Goal: Consume media (video, audio): Consume media (video, audio)

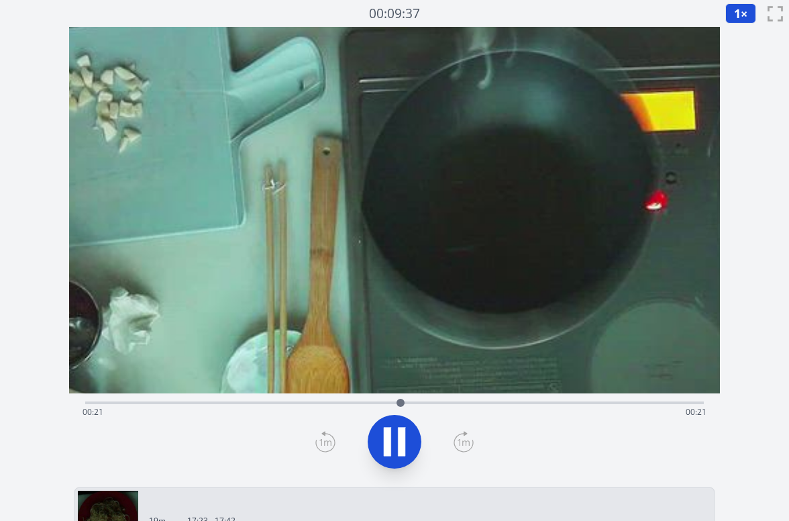
drag, startPoint x: 461, startPoint y: 172, endPoint x: 450, endPoint y: 361, distance: 188.9
click at [450, 361] on video at bounding box center [386, 375] width 1328 height 747
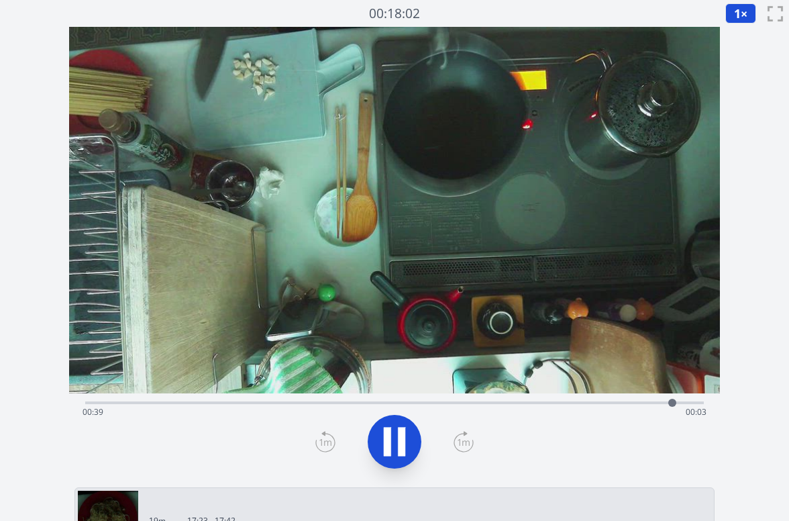
click at [398, 403] on div "Time elapsed: 00:39 Time remaining: 00:03" at bounding box center [395, 411] width 624 height 21
click at [319, 402] on div "Time elapsed: 00:26 Time remaining: 00:16" at bounding box center [395, 411] width 624 height 21
click at [289, 406] on div "Time elapsed: 00:16 Time remaining: 00:26" at bounding box center [395, 411] width 624 height 21
click at [244, 401] on div "Time elapsed: 00:14 Time remaining: 00:28" at bounding box center [395, 411] width 624 height 21
click at [397, 442] on icon at bounding box center [395, 442] width 38 height 38
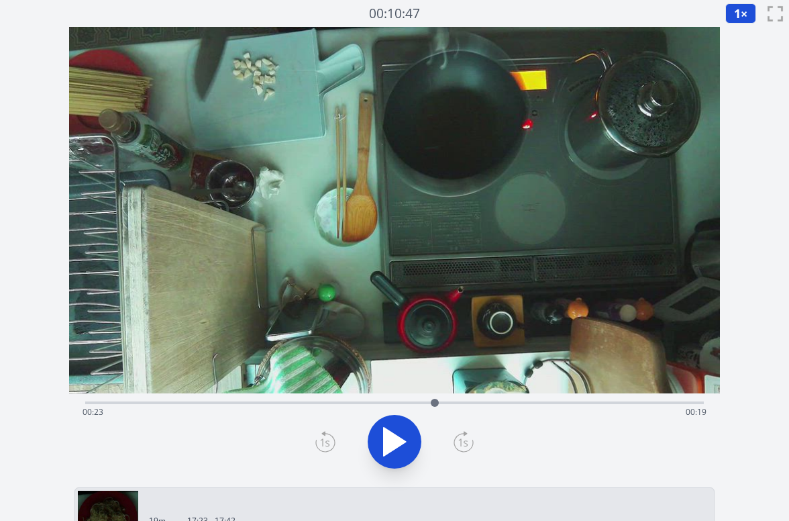
click at [397, 442] on icon at bounding box center [395, 441] width 22 height 28
click at [381, 401] on div "Time elapsed: 00:24 Time remaining: 00:17" at bounding box center [395, 411] width 624 height 21
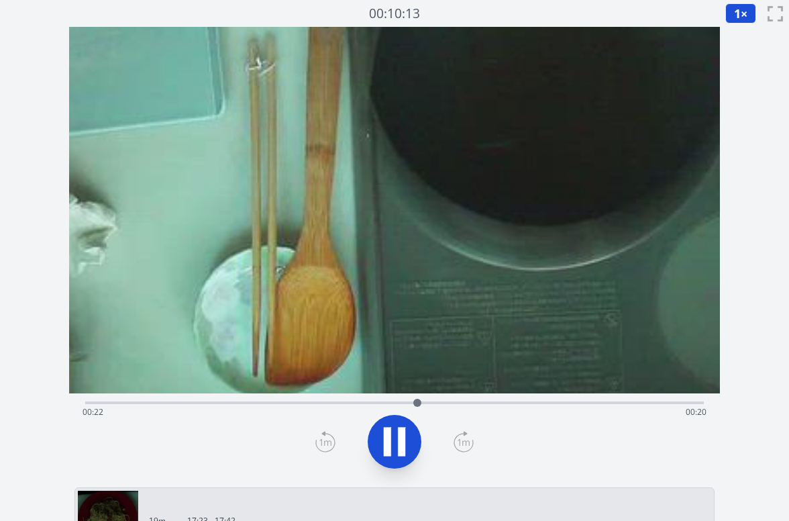
drag, startPoint x: 487, startPoint y: 330, endPoint x: 523, endPoint y: 438, distance: 113.7
click at [519, 444] on div "Time elapsed: 00:22 Time remaining: 00:20" at bounding box center [394, 254] width 651 height 455
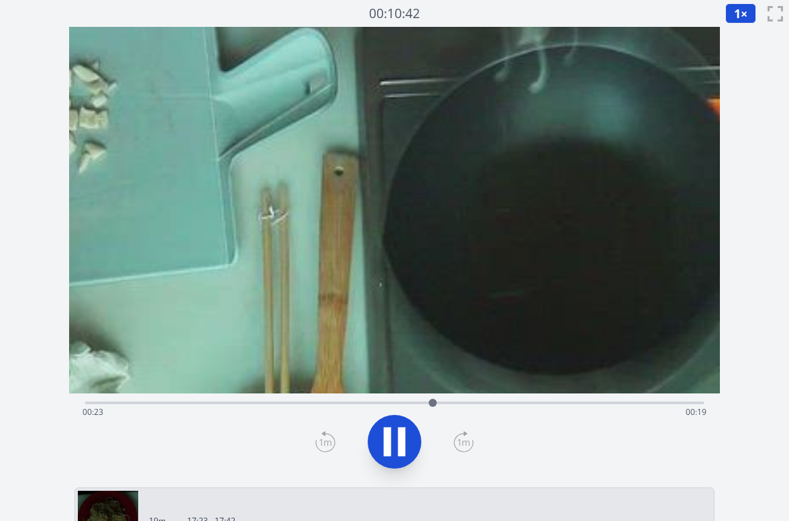
drag, startPoint x: 523, startPoint y: 176, endPoint x: 536, endPoint y: 326, distance: 150.9
click at [536, 326] on video at bounding box center [412, 452] width 1666 height 937
click at [437, 397] on div "Time elapsed: 00:26 Time remaining: 00:16" at bounding box center [394, 401] width 619 height 16
click at [376, 398] on div "Time elapsed: 00:24 Time remaining: 00:17" at bounding box center [394, 401] width 619 height 16
click at [351, 399] on div "Time elapsed: 00:23 Time remaining: 00:19" at bounding box center [394, 401] width 619 height 16
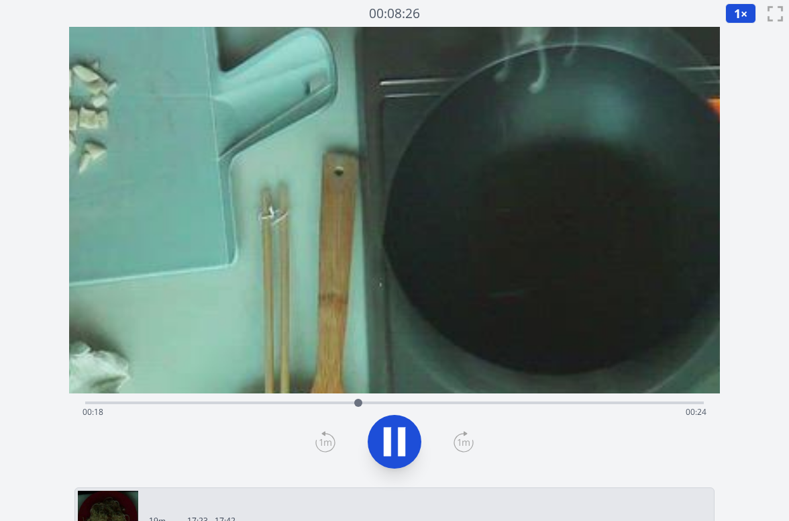
drag, startPoint x: 328, startPoint y: 403, endPoint x: 305, endPoint y: 403, distance: 23.5
click at [319, 404] on div "Time elapsed: 00:18 Time remaining: 00:24" at bounding box center [395, 411] width 624 height 21
click at [285, 403] on div "Time elapsed: 00:16 Time remaining: 00:25" at bounding box center [395, 411] width 624 height 21
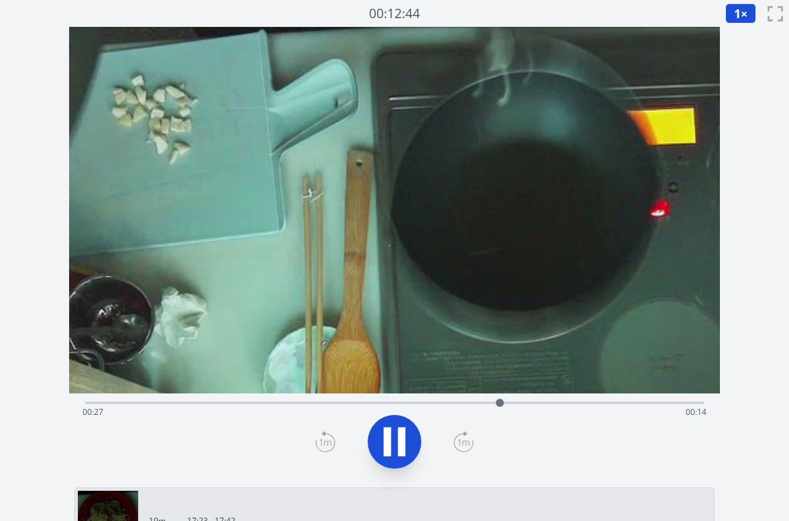
click at [397, 442] on icon at bounding box center [395, 442] width 38 height 38
click at [743, 13] on button "1 ×" at bounding box center [740, 13] width 31 height 20
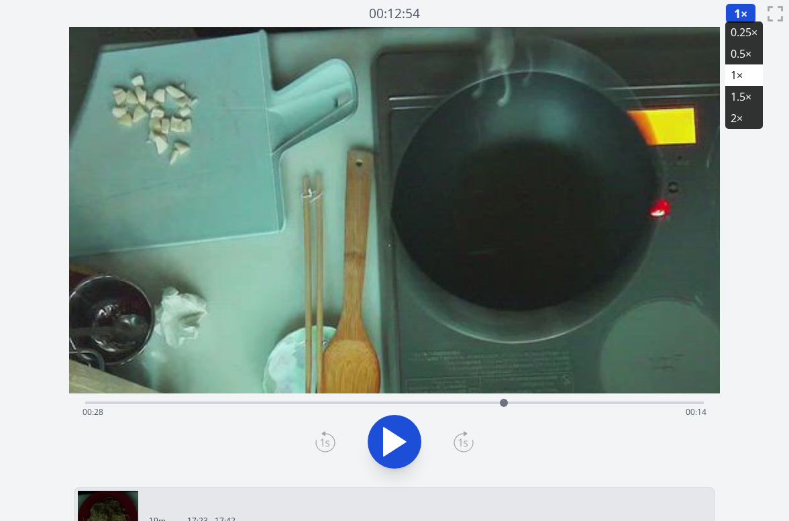
click at [743, 37] on li "0.25×" at bounding box center [744, 31] width 38 height 21
click at [392, 431] on icon at bounding box center [395, 442] width 38 height 38
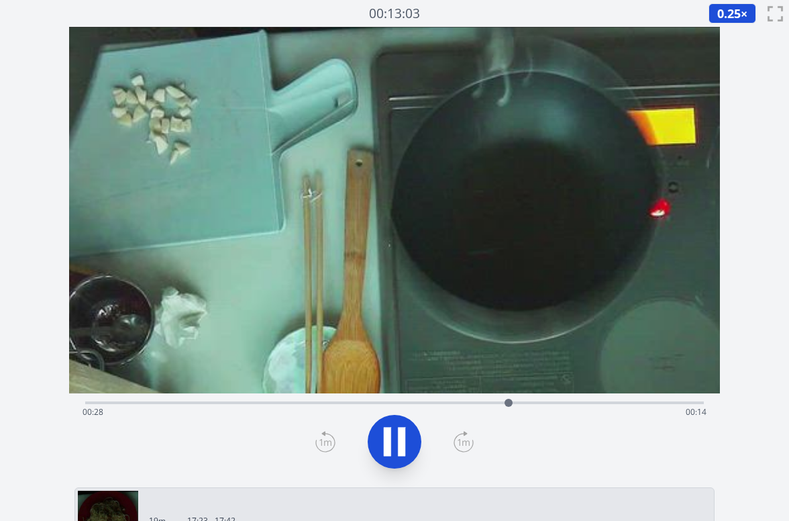
drag, startPoint x: 401, startPoint y: 432, endPoint x: 419, endPoint y: 430, distance: 18.8
click at [401, 432] on icon at bounding box center [401, 441] width 7 height 29
click at [395, 448] on icon at bounding box center [395, 441] width 22 height 28
click at [419, 460] on div at bounding box center [394, 441] width 635 height 64
click at [385, 432] on icon at bounding box center [387, 441] width 7 height 29
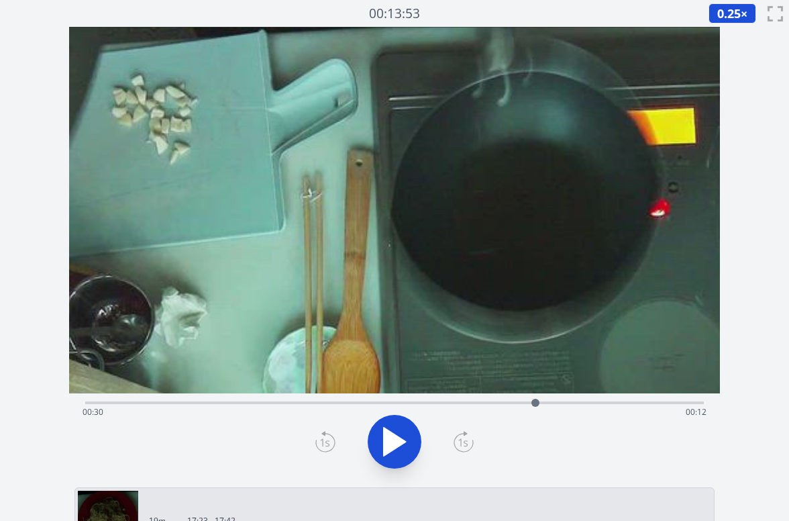
click at [409, 444] on icon at bounding box center [395, 442] width 38 height 38
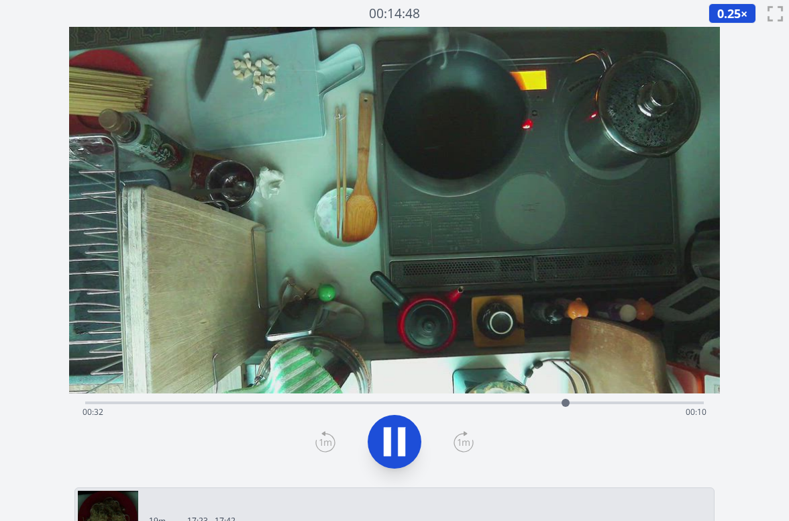
click at [591, 404] on div "Time elapsed: 00:32 Time remaining: 00:10" at bounding box center [395, 411] width 624 height 21
click at [610, 404] on div "Time elapsed: 00:34 Time remaining: 00:08" at bounding box center [395, 411] width 624 height 21
click at [632, 403] on div "Time elapsed: 00:35 Time remaining: 00:07" at bounding box center [395, 411] width 624 height 21
click at [657, 401] on div "Time elapsed: 00:37 Time remaining: 00:05" at bounding box center [395, 411] width 624 height 21
click at [672, 401] on div "Time elapsed: 00:38 Time remaining: 00:04" at bounding box center [395, 411] width 624 height 21
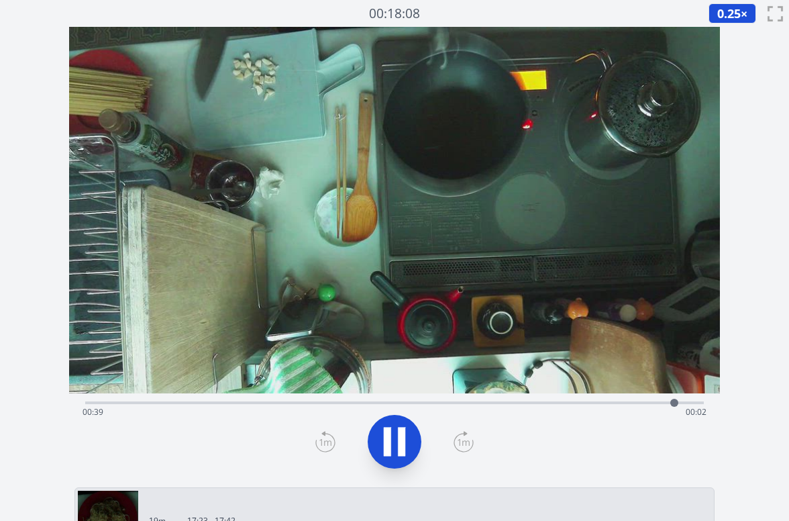
click at [682, 401] on div at bounding box center [674, 403] width 20 height 20
click at [693, 401] on div "Time elapsed: 00:40 Time remaining: 00:02" at bounding box center [394, 402] width 619 height 3
click at [401, 432] on icon at bounding box center [401, 441] width 7 height 29
click at [330, 403] on div "Time elapsed: 00:41 Time remaining: 00:01" at bounding box center [395, 411] width 624 height 21
click at [402, 406] on div "Time elapsed: 00:16 Time remaining: 00:26" at bounding box center [395, 411] width 624 height 21
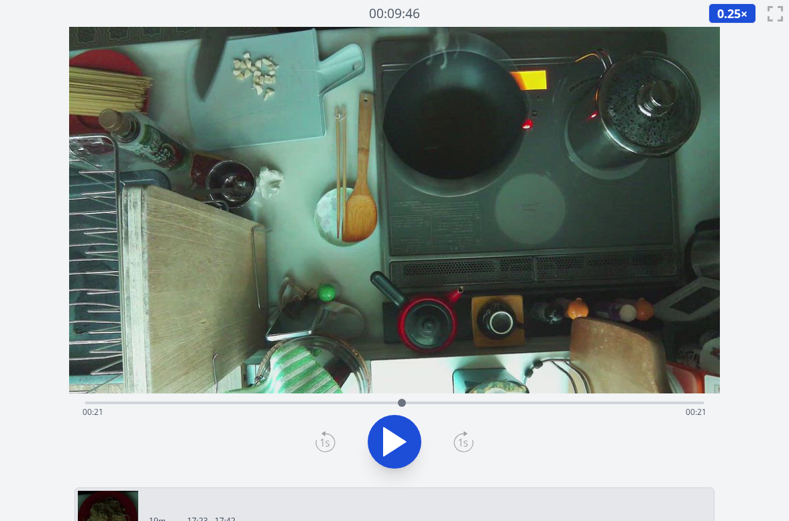
click at [444, 403] on div "Time elapsed: 00:21 Time remaining: 00:21" at bounding box center [395, 411] width 624 height 21
drag, startPoint x: 482, startPoint y: 403, endPoint x: 504, endPoint y: 405, distance: 22.2
click at [483, 403] on div "Time elapsed: 00:24 Time remaining: 00:18" at bounding box center [395, 411] width 624 height 21
click at [436, 416] on div "Time elapsed: 00:26 Time remaining: 00:15" at bounding box center [395, 411] width 624 height 21
click at [213, 407] on div "Time elapsed: 00:23 Time remaining: 00:19" at bounding box center [395, 411] width 624 height 21
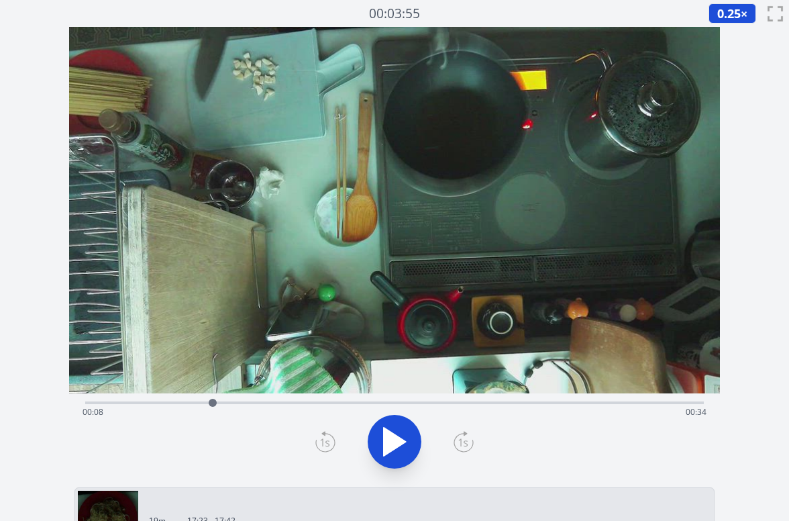
click at [189, 403] on div "Time elapsed: 00:08 Time remaining: 00:34" at bounding box center [395, 411] width 624 height 21
click at [394, 436] on icon at bounding box center [395, 441] width 22 height 28
click at [366, 405] on div "Time elapsed: 00:08 Time remaining: 00:34" at bounding box center [395, 411] width 624 height 21
click at [419, 397] on div "Time elapsed: 00:19 Time remaining: 00:23" at bounding box center [394, 401] width 619 height 16
click at [491, 403] on div "Time elapsed: 00:23 Time remaining: 00:19" at bounding box center [395, 411] width 624 height 21
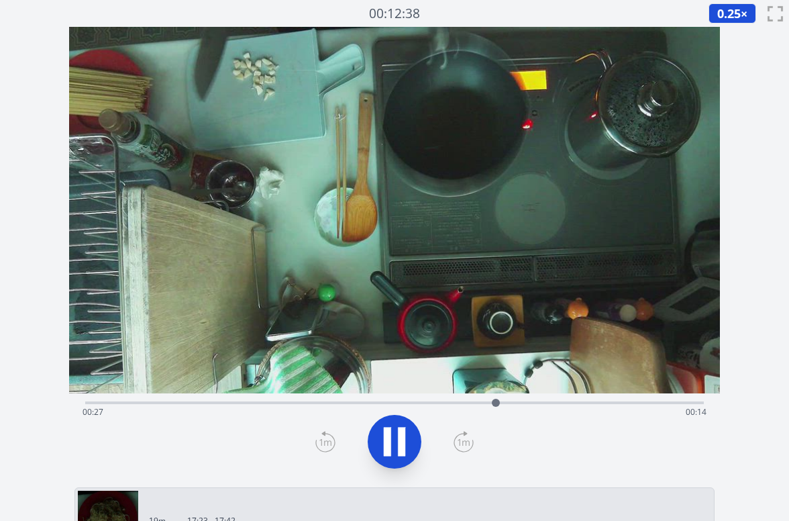
click at [460, 404] on div "Time elapsed: 00:27 Time remaining: 00:14" at bounding box center [395, 411] width 624 height 21
click at [471, 399] on div at bounding box center [465, 403] width 20 height 20
click at [363, 436] on div at bounding box center [394, 441] width 635 height 64
click at [382, 441] on icon at bounding box center [395, 442] width 38 height 38
click at [466, 402] on div "Time elapsed: 00:26 Time remaining: 00:16" at bounding box center [395, 411] width 624 height 21
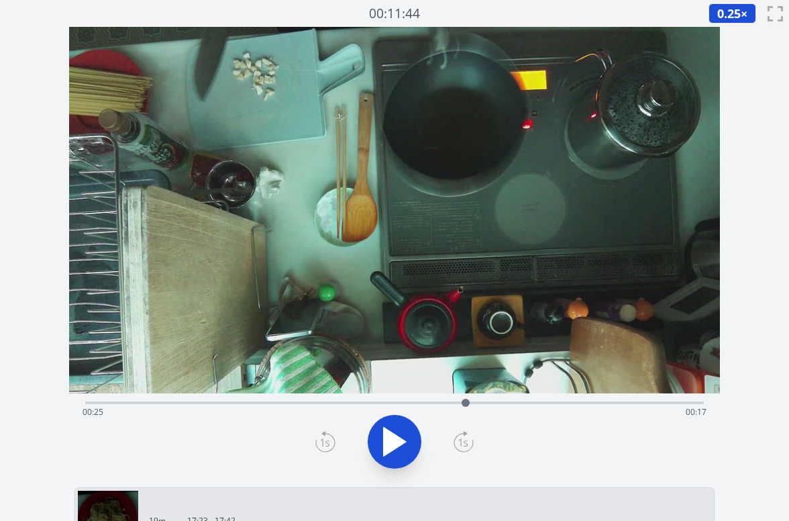
click at [380, 439] on icon at bounding box center [395, 442] width 38 height 38
click at [396, 439] on icon at bounding box center [395, 442] width 38 height 38
click at [396, 439] on icon at bounding box center [395, 441] width 22 height 28
click at [396, 439] on icon at bounding box center [395, 442] width 38 height 38
click at [387, 443] on icon at bounding box center [395, 441] width 22 height 28
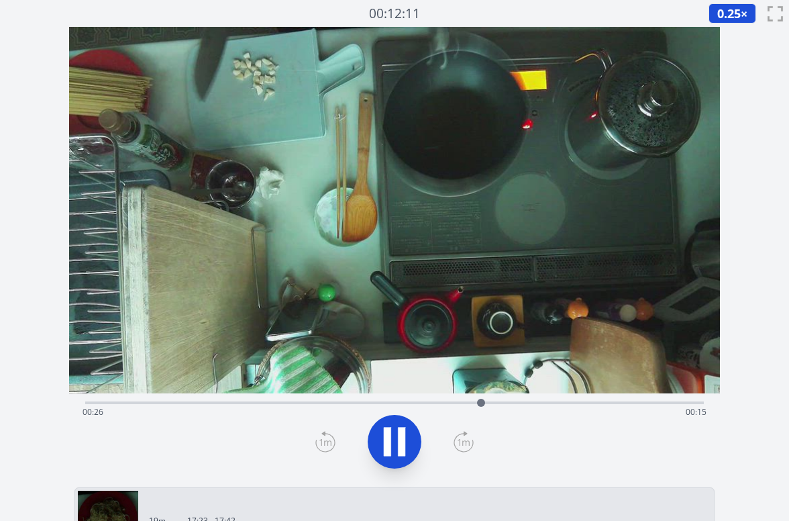
click at [387, 443] on icon at bounding box center [387, 441] width 7 height 29
click at [387, 443] on icon at bounding box center [395, 441] width 22 height 28
click at [387, 443] on icon at bounding box center [387, 441] width 7 height 29
click at [387, 443] on icon at bounding box center [395, 441] width 22 height 28
click at [387, 443] on icon at bounding box center [387, 441] width 7 height 29
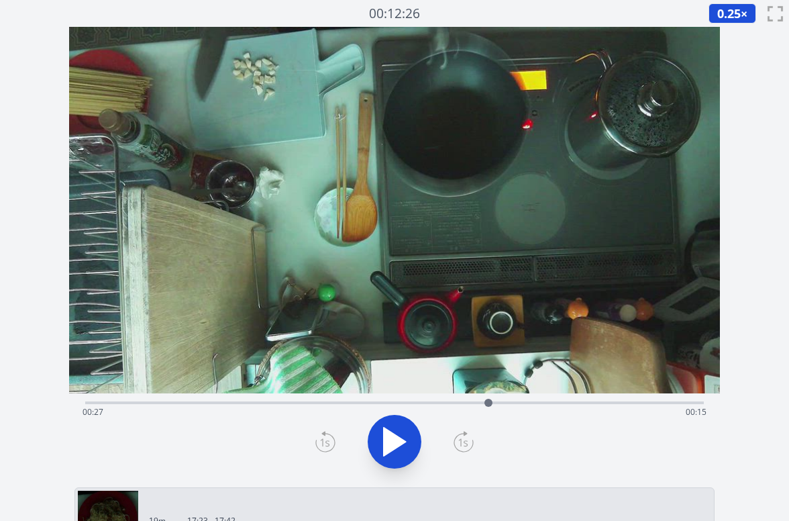
click at [387, 443] on icon at bounding box center [395, 441] width 22 height 28
click at [387, 443] on icon at bounding box center [387, 441] width 7 height 29
click at [387, 443] on icon at bounding box center [395, 441] width 22 height 28
click at [387, 443] on icon at bounding box center [387, 441] width 7 height 29
click at [387, 443] on icon at bounding box center [395, 441] width 22 height 28
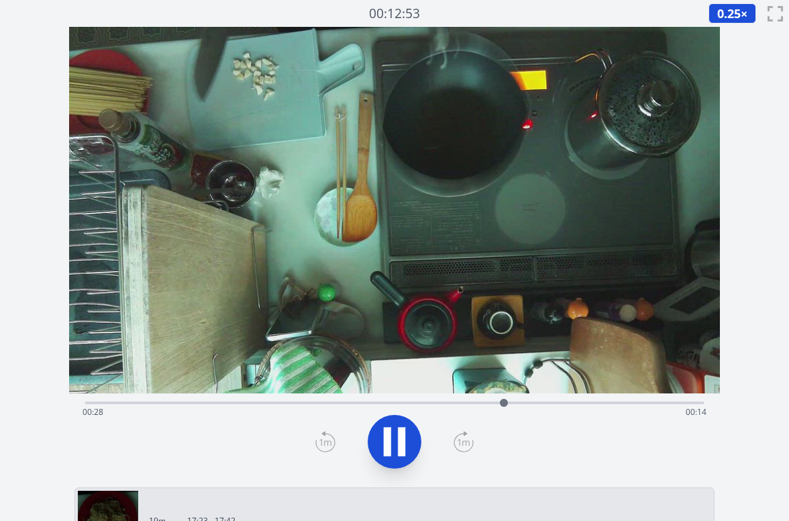
click at [387, 443] on icon at bounding box center [387, 441] width 7 height 29
click at [387, 443] on icon at bounding box center [395, 441] width 22 height 28
click at [387, 443] on icon at bounding box center [387, 441] width 7 height 29
click at [387, 443] on icon at bounding box center [395, 441] width 22 height 28
click at [387, 443] on icon at bounding box center [387, 441] width 7 height 29
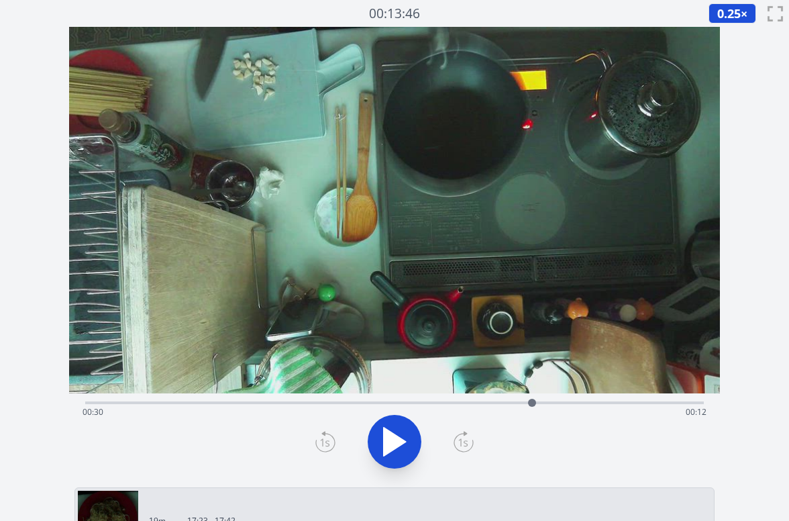
click at [387, 443] on icon at bounding box center [395, 441] width 22 height 28
click at [387, 443] on icon at bounding box center [387, 441] width 7 height 29
click at [387, 443] on icon at bounding box center [395, 441] width 22 height 28
click at [387, 443] on icon at bounding box center [387, 441] width 7 height 29
click at [390, 444] on icon at bounding box center [395, 441] width 22 height 28
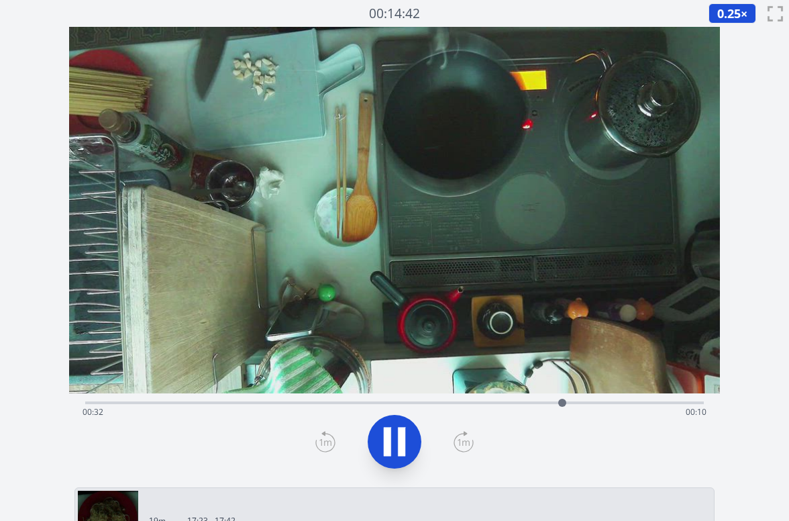
click at [390, 444] on icon at bounding box center [387, 441] width 7 height 29
click at [484, 404] on div "Time elapsed: 00:32 Time remaining: 00:10" at bounding box center [395, 411] width 624 height 21
click at [534, 397] on div "Time elapsed: 00:26 Time remaining: 00:15" at bounding box center [394, 401] width 619 height 16
click at [603, 405] on div "Time elapsed: 00:30 Time remaining: 00:12" at bounding box center [395, 411] width 624 height 21
click at [567, 403] on div "Time elapsed: 00:34 Time remaining: 00:07" at bounding box center [395, 411] width 624 height 21
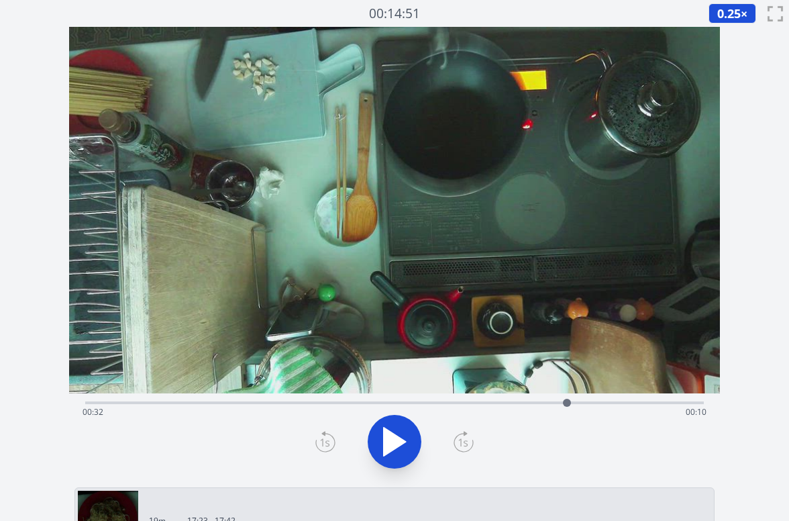
click at [601, 403] on div "Time elapsed: 00:32 Time remaining: 00:10" at bounding box center [395, 411] width 624 height 21
click at [586, 399] on div "Time elapsed: 00:34 Time remaining: 00:07" at bounding box center [394, 401] width 619 height 16
click at [570, 400] on div "Time elapsed: 00:33 Time remaining: 00:08" at bounding box center [394, 401] width 619 height 16
drag, startPoint x: 616, startPoint y: 398, endPoint x: 646, endPoint y: 399, distance: 29.5
click at [617, 398] on div "Time elapsed: 00:32 Time remaining: 00:09" at bounding box center [394, 401] width 619 height 16
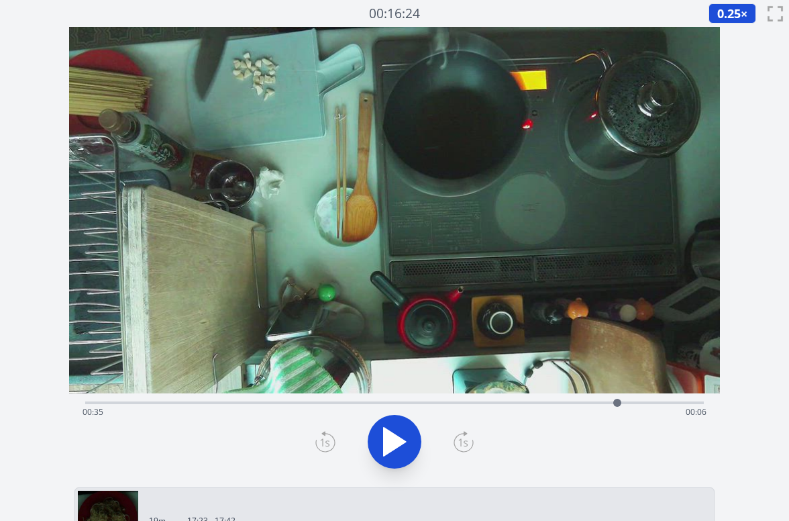
click at [648, 399] on div "Time elapsed: 00:35 Time remaining: 00:06" at bounding box center [394, 401] width 619 height 16
click at [631, 402] on div "Time elapsed: 00:37 Time remaining: 00:04" at bounding box center [395, 411] width 624 height 21
click at [316, 399] on div "Time elapsed: 00:36 Time remaining: 00:05" at bounding box center [394, 401] width 619 height 16
click at [249, 400] on div "Time elapsed: 00:15 Time remaining: 00:27" at bounding box center [394, 401] width 619 height 16
click at [191, 398] on div "Time elapsed: 00:11 Time remaining: 00:31" at bounding box center [394, 401] width 619 height 16
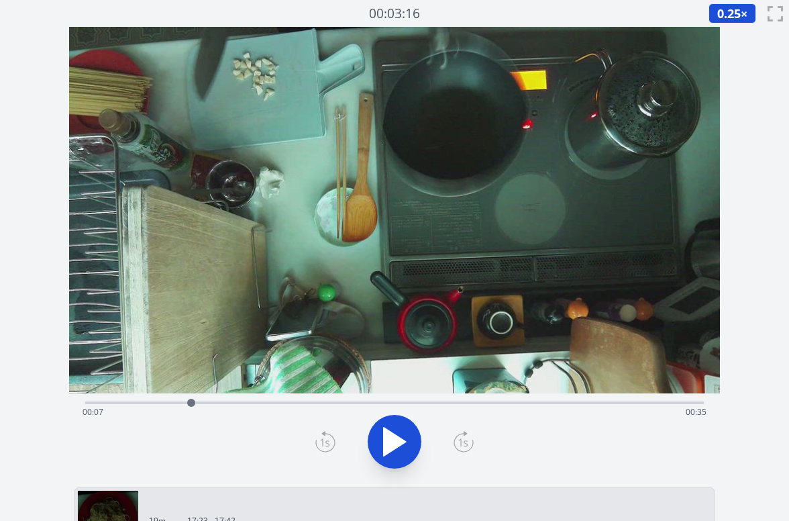
click at [394, 442] on icon at bounding box center [395, 441] width 22 height 28
click at [415, 436] on button at bounding box center [395, 442] width 54 height 54
click at [413, 436] on button at bounding box center [395, 442] width 54 height 54
click at [413, 436] on icon at bounding box center [395, 442] width 38 height 38
click at [403, 436] on icon at bounding box center [395, 442] width 38 height 38
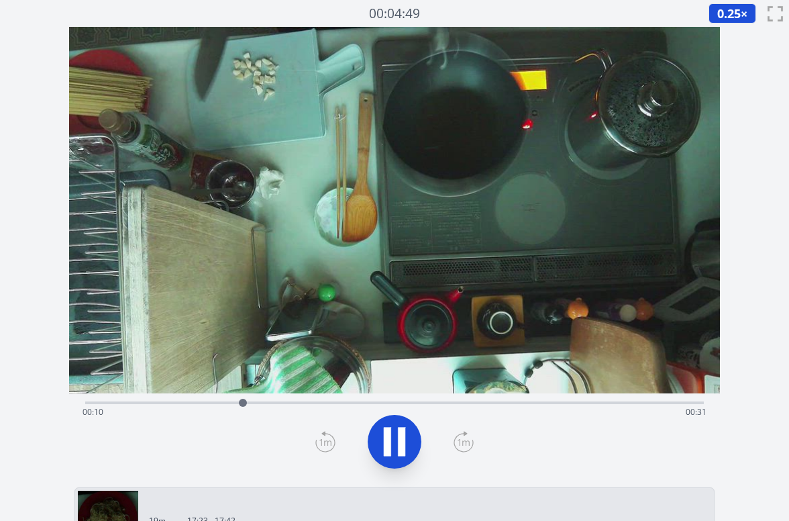
click at [403, 436] on icon at bounding box center [401, 441] width 7 height 29
click at [403, 436] on icon at bounding box center [395, 442] width 38 height 38
click at [403, 436] on icon at bounding box center [401, 441] width 7 height 29
click at [403, 436] on icon at bounding box center [395, 442] width 38 height 38
click at [403, 436] on icon at bounding box center [401, 441] width 7 height 29
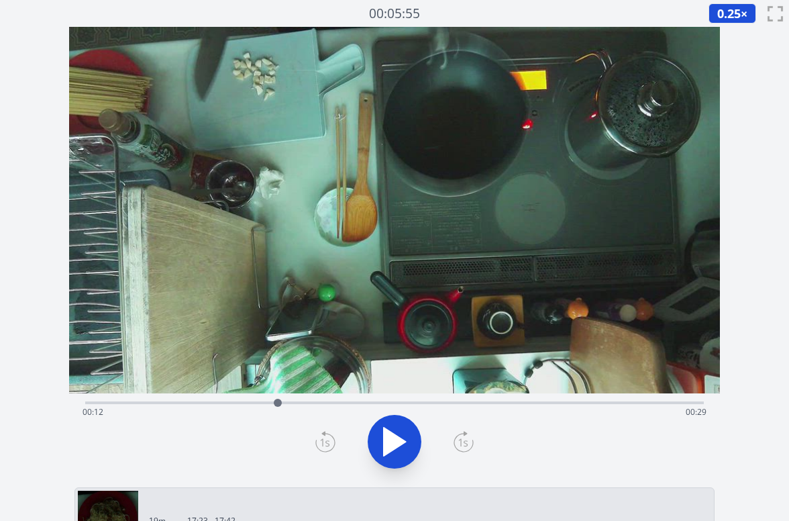
click at [403, 436] on icon at bounding box center [395, 442] width 38 height 38
click at [404, 446] on icon at bounding box center [401, 441] width 7 height 29
click at [396, 435] on icon at bounding box center [395, 441] width 22 height 28
drag, startPoint x: 449, startPoint y: 405, endPoint x: 441, endPoint y: 405, distance: 8.1
click at [444, 405] on div "Time elapsed: 00:26 Time remaining: 00:15" at bounding box center [395, 411] width 624 height 21
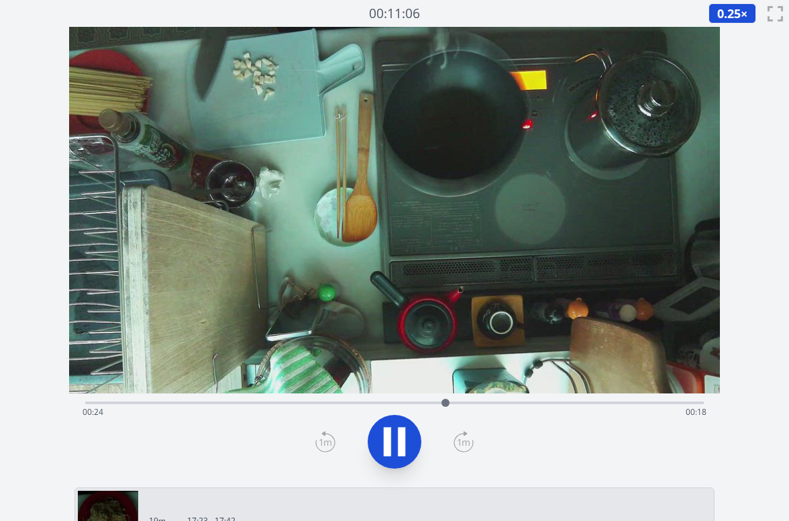
drag, startPoint x: 299, startPoint y: 395, endPoint x: 283, endPoint y: 395, distance: 15.4
click at [294, 395] on div "Time elapsed: 00:24 Time remaining: 00:18" at bounding box center [394, 401] width 619 height 16
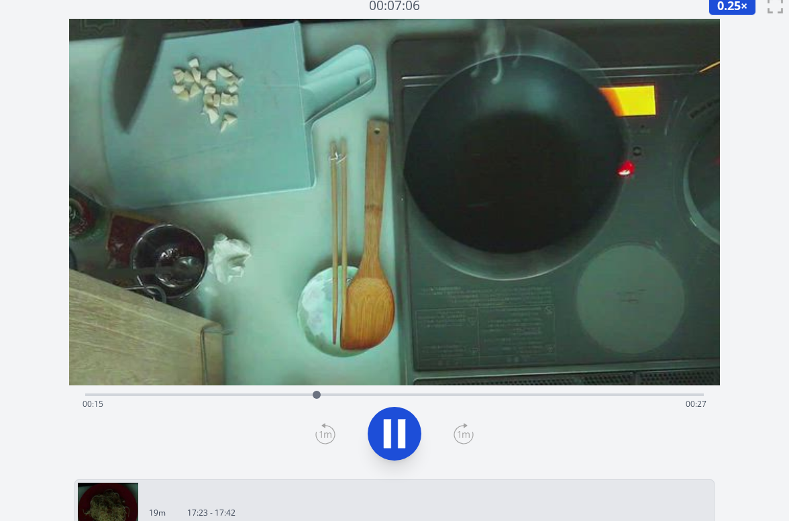
drag, startPoint x: 445, startPoint y: 100, endPoint x: 450, endPoint y: 250, distance: 149.7
click at [455, 250] on video at bounding box center [421, 301] width 1003 height 564
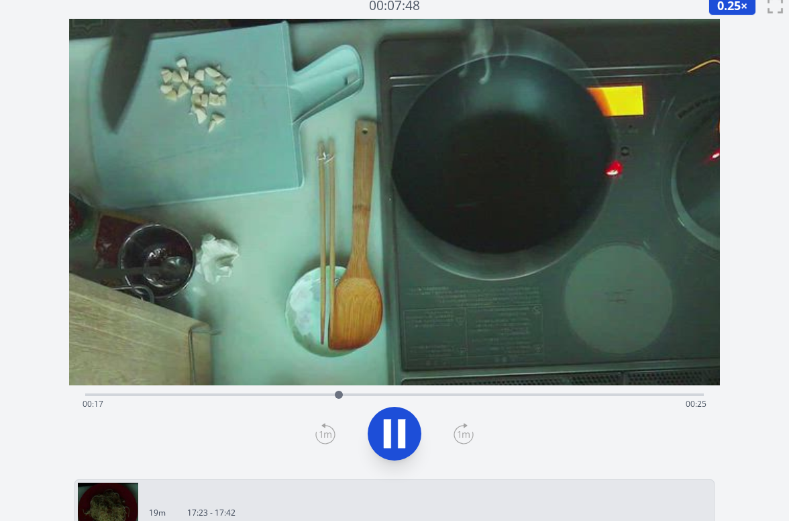
click at [389, 425] on icon at bounding box center [387, 433] width 7 height 29
click at [397, 428] on icon at bounding box center [395, 433] width 22 height 28
click at [407, 432] on icon at bounding box center [395, 434] width 38 height 38
click at [518, 305] on video at bounding box center [409, 301] width 1003 height 564
click at [379, 435] on icon at bounding box center [395, 434] width 38 height 38
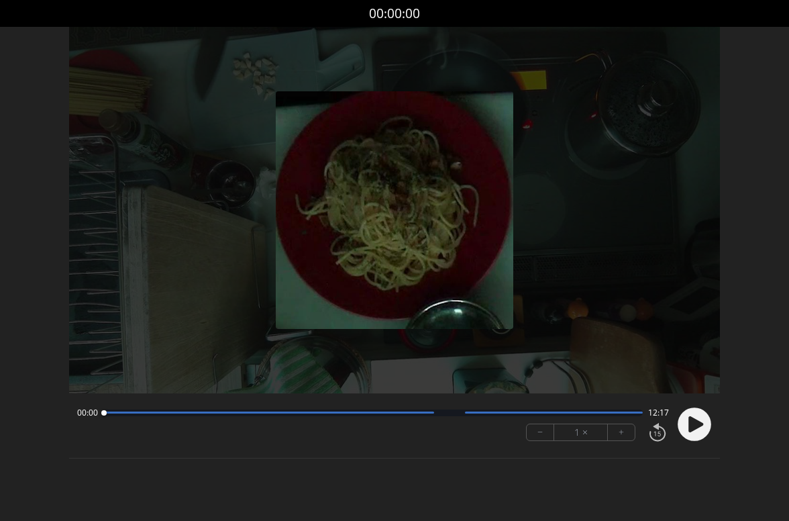
click at [699, 428] on circle at bounding box center [695, 424] width 34 height 34
click at [620, 436] on button "+" at bounding box center [621, 432] width 27 height 16
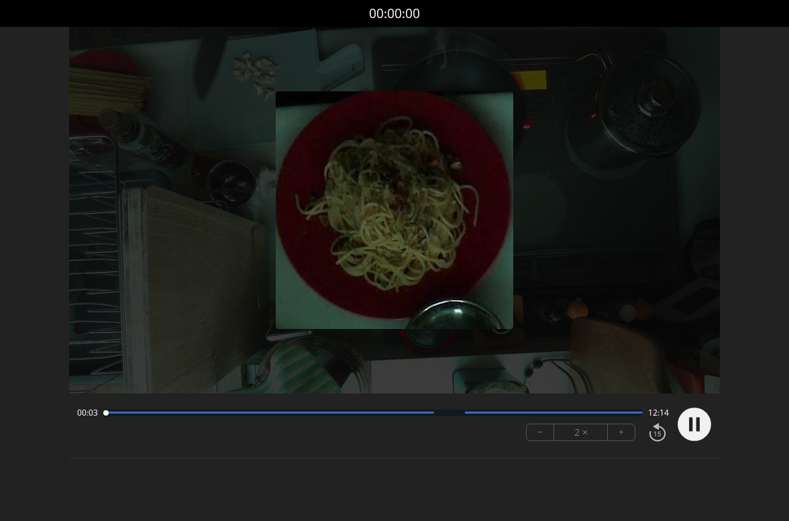
click at [620, 436] on button "+" at bounding box center [621, 432] width 27 height 16
click at [614, 433] on button "+" at bounding box center [621, 432] width 27 height 16
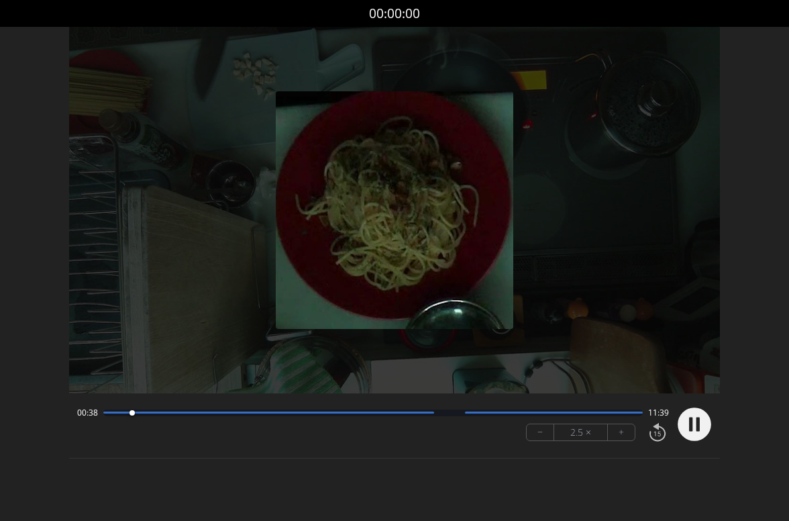
drag, startPoint x: 614, startPoint y: 433, endPoint x: 628, endPoint y: 433, distance: 14.1
click at [614, 433] on button "+" at bounding box center [621, 432] width 27 height 16
click at [500, 415] on div "06:00 06:17" at bounding box center [373, 412] width 592 height 11
click at [513, 413] on div at bounding box center [373, 412] width 540 height 7
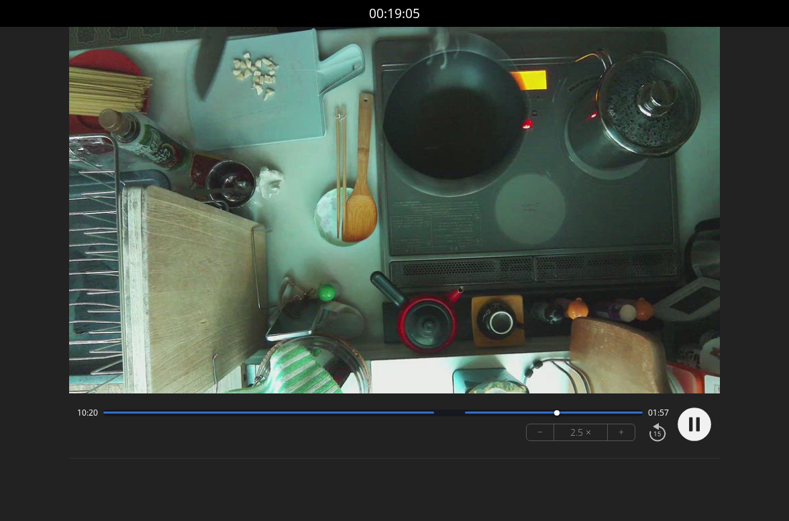
click at [691, 428] on icon at bounding box center [690, 424] width 3 height 14
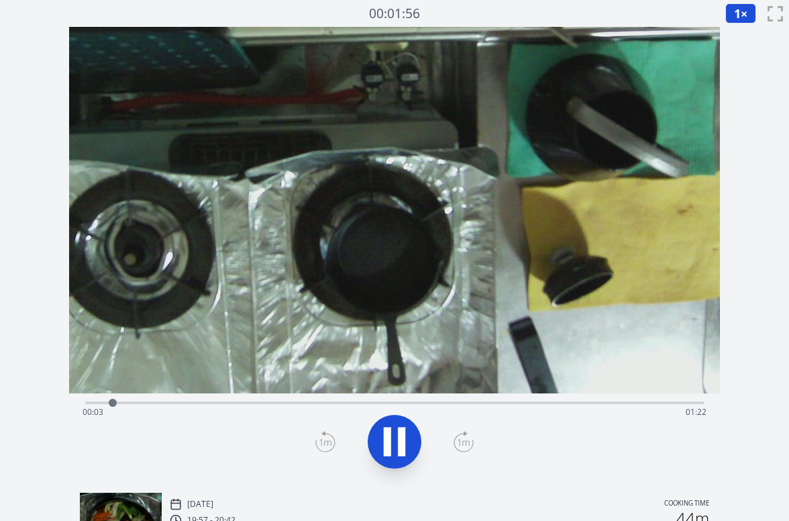
click at [191, 401] on div "Time elapsed: 00:03 Time remaining: 01:22" at bounding box center [395, 411] width 624 height 21
click at [401, 405] on div "Time elapsed: 00:35 Time remaining: 00:51" at bounding box center [395, 411] width 624 height 21
click at [591, 403] on div "Time elapsed: 01:02 Time remaining: 00:23" at bounding box center [395, 411] width 624 height 21
click at [629, 407] on div "Time elapsed: 01:10 Time remaining: 00:16" at bounding box center [395, 411] width 624 height 21
click at [523, 407] on div "Time elapsed: 01:15 Time remaining: 00:10" at bounding box center [395, 411] width 624 height 21
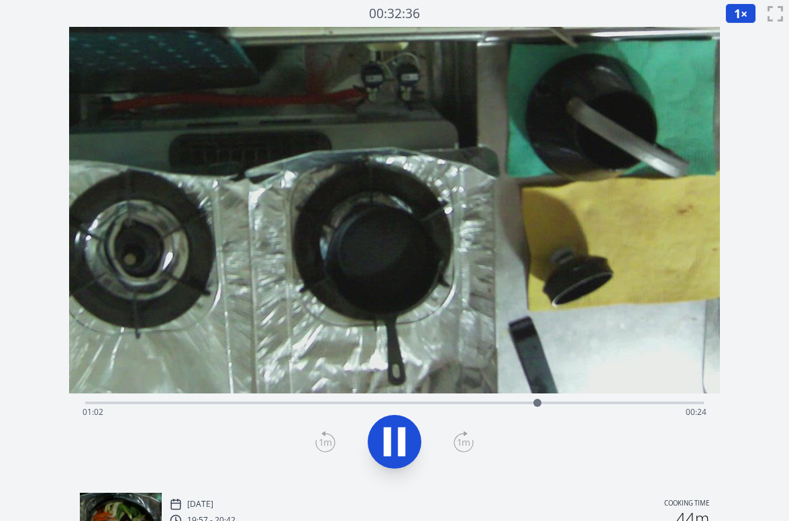
click at [401, 442] on icon at bounding box center [401, 441] width 7 height 29
click at [579, 402] on div "Time elapsed: 01:02 Time remaining: 00:23" at bounding box center [395, 411] width 624 height 21
click at [618, 399] on div "Time elapsed: 01:08 Time remaining: 00:18" at bounding box center [394, 401] width 619 height 16
drag, startPoint x: 649, startPoint y: 399, endPoint x: 671, endPoint y: 400, distance: 22.2
click at [654, 399] on div "Time elapsed: 01:13 Time remaining: 00:12" at bounding box center [394, 401] width 619 height 16
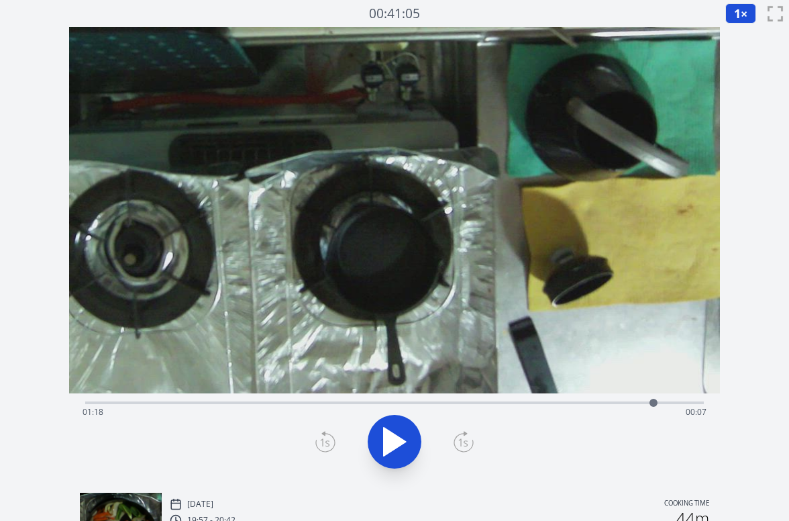
click at [673, 400] on div "Time elapsed: 01:18 Time remaining: 00:07" at bounding box center [394, 401] width 619 height 16
click at [687, 401] on div "Time elapsed: 01:21 Time remaining: 00:05" at bounding box center [395, 411] width 624 height 21
click at [699, 403] on div "Time elapsed: 01:23 Time remaining: 00:03" at bounding box center [395, 411] width 624 height 21
drag, startPoint x: 638, startPoint y: 409, endPoint x: 615, endPoint y: 406, distance: 23.0
click at [631, 409] on div "Time elapsed: 01:24 Time remaining: 00:01" at bounding box center [395, 411] width 624 height 21
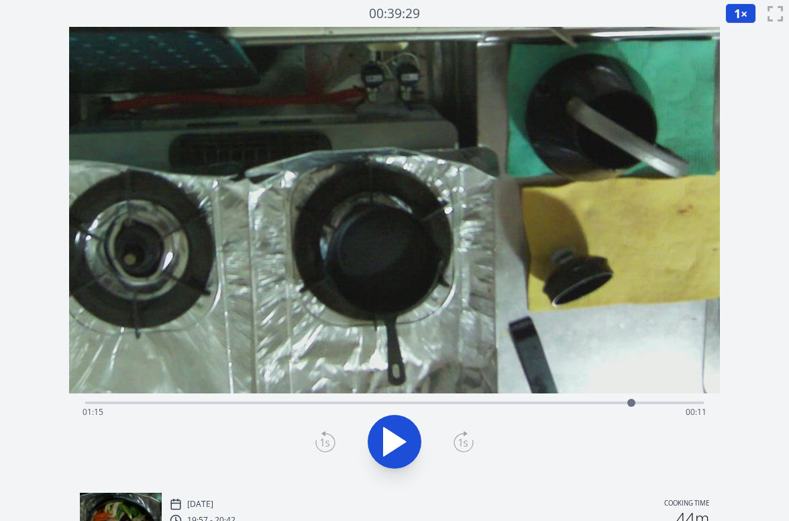
drag, startPoint x: 607, startPoint y: 407, endPoint x: 585, endPoint y: 406, distance: 21.5
click at [601, 407] on div "Time elapsed: 01:15 Time remaining: 00:11" at bounding box center [395, 411] width 624 height 21
drag, startPoint x: 564, startPoint y: 407, endPoint x: 554, endPoint y: 407, distance: 9.4
click at [558, 407] on div "Time elapsed: 01:11 Time remaining: 00:15" at bounding box center [395, 411] width 624 height 21
drag, startPoint x: 542, startPoint y: 407, endPoint x: 528, endPoint y: 407, distance: 14.1
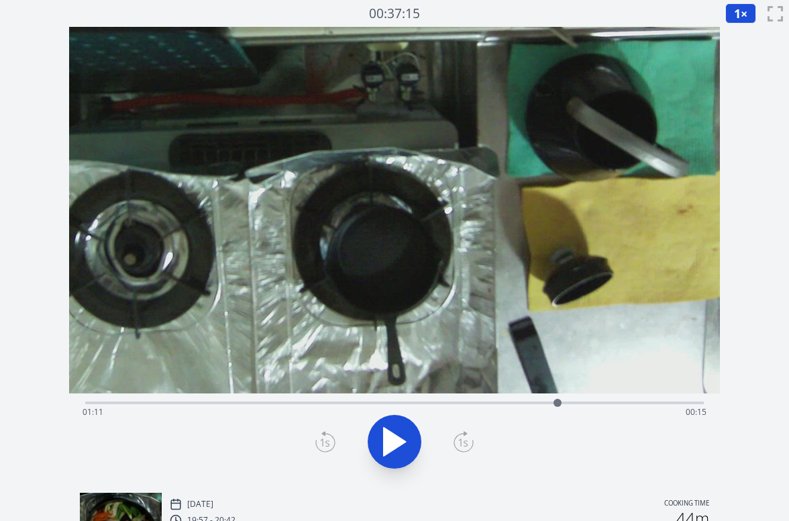
click at [548, 407] on div at bounding box center [558, 403] width 20 height 20
click at [523, 407] on div "Time elapsed: 01:02 Time remaining: 00:23" at bounding box center [395, 411] width 624 height 21
click at [344, 401] on div "Time elapsed: 01:01 Time remaining: 00:24" at bounding box center [395, 411] width 624 height 21
drag, startPoint x: 450, startPoint y: 409, endPoint x: 505, endPoint y: 402, distance: 55.5
click at [454, 407] on div "Time elapsed: 00:37 Time remaining: 00:48" at bounding box center [395, 411] width 624 height 21
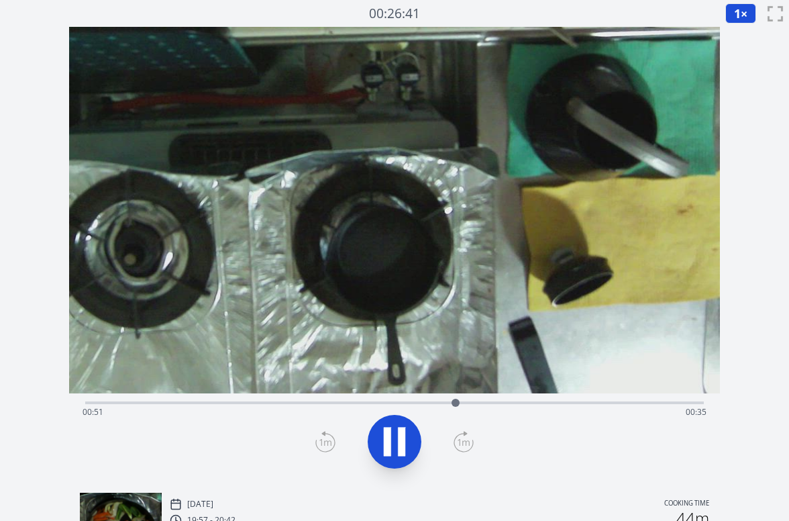
click at [541, 403] on div "Time elapsed: 00:51 Time remaining: 00:35" at bounding box center [395, 411] width 624 height 21
click at [605, 399] on div "Time elapsed: 01:04 Time remaining: 00:22" at bounding box center [394, 401] width 619 height 16
click at [493, 411] on div "Time elapsed: 01:12 Time remaining: 00:13" at bounding box center [395, 411] width 624 height 21
click at [421, 408] on div "Time elapsed: 00:57 Time remaining: 00:28" at bounding box center [395, 411] width 624 height 21
click at [334, 399] on div "Time elapsed: 00:50 Time remaining: 00:35" at bounding box center [394, 401] width 619 height 16
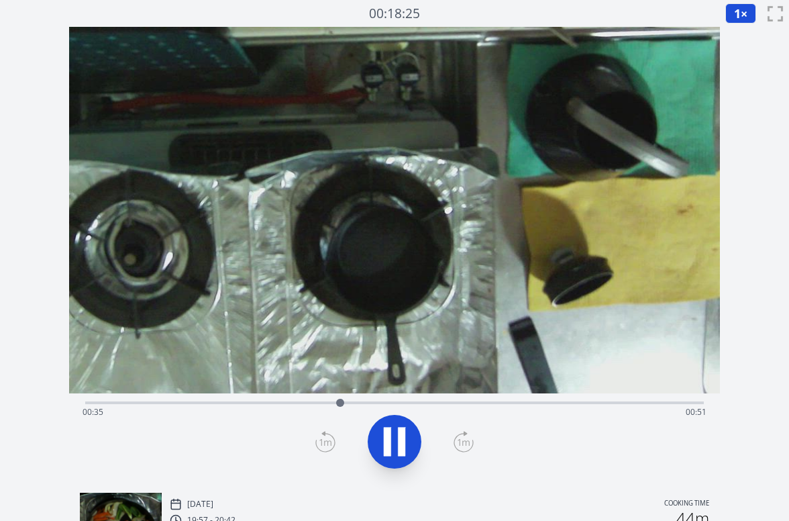
click at [231, 397] on div "Time elapsed: 00:35 Time remaining: 00:51" at bounding box center [394, 401] width 619 height 16
click at [184, 404] on div "Time elapsed: 00:28 Time remaining: 00:57" at bounding box center [395, 411] width 624 height 21
click at [189, 404] on div "Time elapsed: 00:21 Time remaining: 01:05" at bounding box center [395, 411] width 624 height 21
click at [166, 404] on div "Time elapsed: 00:14 Time remaining: 01:12" at bounding box center [395, 411] width 624 height 21
click at [390, 440] on icon at bounding box center [387, 441] width 7 height 29
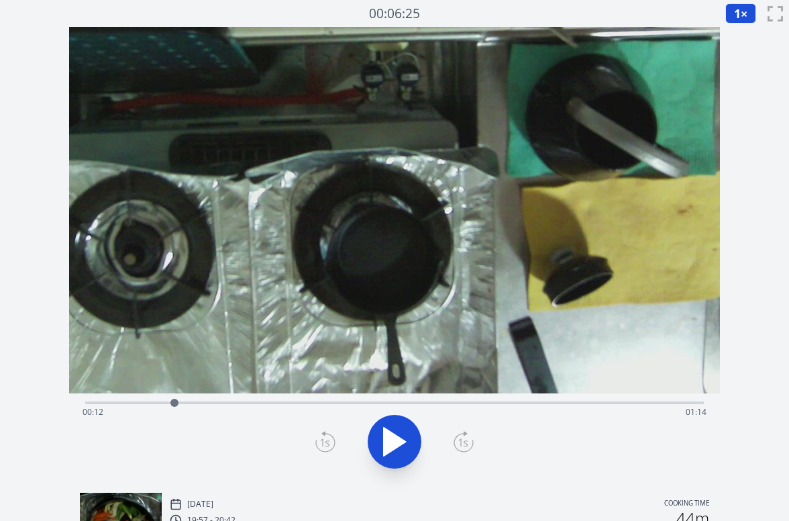
click at [274, 401] on div "Time elapsed: 00:12 Time remaining: 01:14" at bounding box center [395, 411] width 624 height 21
click at [344, 401] on div "Time elapsed: 00:26 Time remaining: 01:00" at bounding box center [395, 411] width 624 height 21
drag, startPoint x: 426, startPoint y: 400, endPoint x: 438, endPoint y: 400, distance: 11.4
click at [429, 400] on div "Time elapsed: 00:35 Time remaining: 00:50" at bounding box center [394, 401] width 619 height 16
click at [512, 402] on div "Time elapsed: 00:47 Time remaining: 00:38" at bounding box center [395, 411] width 624 height 21
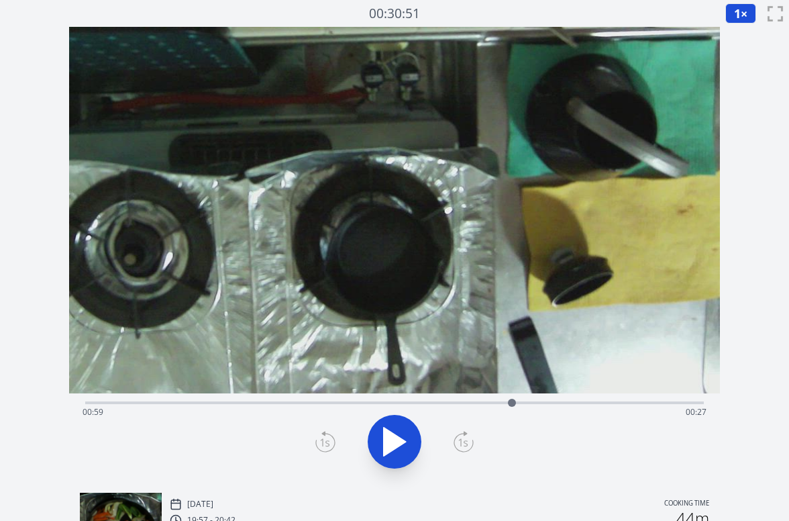
click at [470, 401] on div "Time elapsed: 00:59 Time remaining: 00:27" at bounding box center [395, 411] width 624 height 21
click at [494, 401] on div "Time elapsed: 00:53 Time remaining: 00:33" at bounding box center [395, 411] width 624 height 21
click at [463, 403] on div "Time elapsed: 00:56 Time remaining: 00:30" at bounding box center [395, 411] width 624 height 21
click at [519, 403] on div "Time elapsed: 00:52 Time remaining: 00:34" at bounding box center [395, 411] width 624 height 21
click at [505, 397] on div "Time elapsed: 01:00 Time remaining: 00:26" at bounding box center [394, 401] width 619 height 16
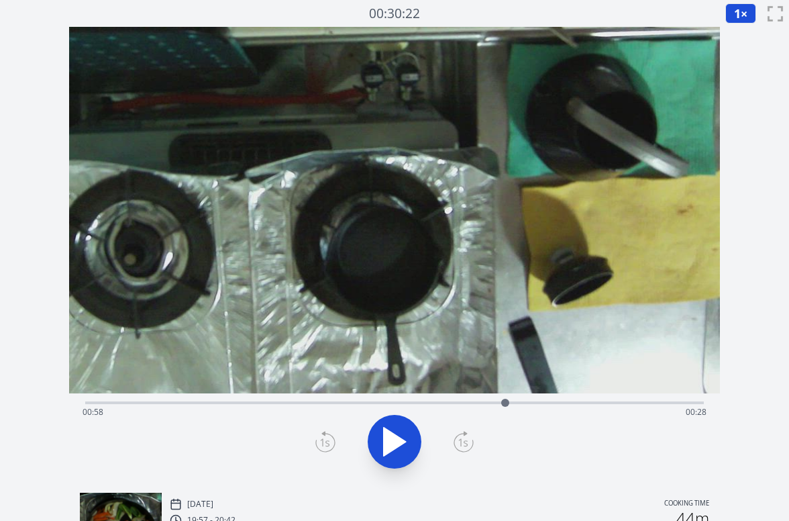
click at [474, 400] on div "Time elapsed: 00:58 Time remaining: 00:28" at bounding box center [394, 401] width 619 height 16
click at [403, 433] on icon at bounding box center [395, 442] width 38 height 38
click at [403, 433] on icon at bounding box center [401, 441] width 7 height 29
click at [450, 402] on div "Time elapsed: 00:54 Time remaining: 00:31" at bounding box center [395, 411] width 624 height 21
click at [403, 438] on icon at bounding box center [395, 442] width 38 height 38
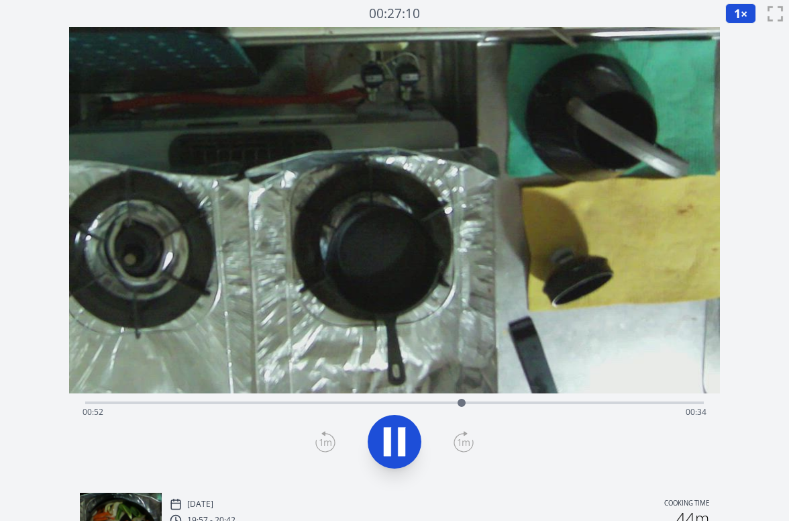
click at [399, 438] on icon at bounding box center [401, 441] width 7 height 29
click at [399, 438] on icon at bounding box center [395, 441] width 22 height 28
click at [399, 438] on icon at bounding box center [401, 441] width 7 height 29
click at [407, 402] on div "Time elapsed: 00:52 Time remaining: 00:33" at bounding box center [395, 411] width 624 height 21
click at [427, 399] on div "Time elapsed: 00:44 Time remaining: 00:42" at bounding box center [394, 401] width 619 height 16
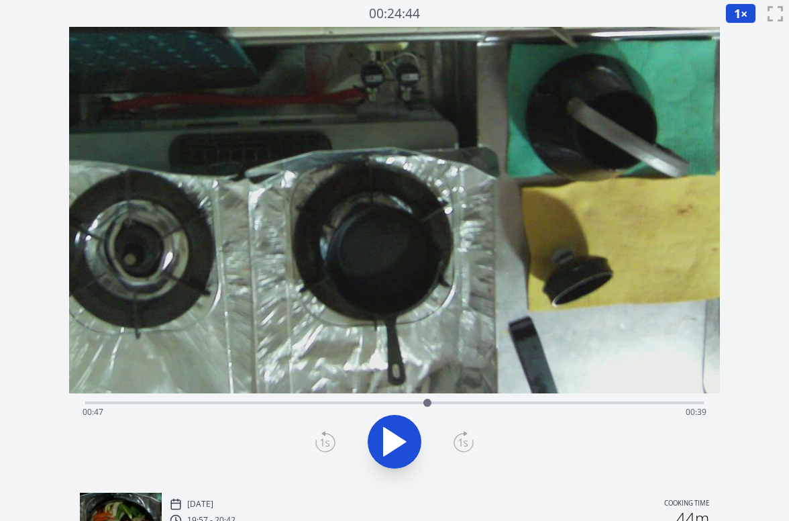
click at [396, 431] on icon at bounding box center [395, 442] width 38 height 38
click at [395, 431] on icon at bounding box center [395, 442] width 38 height 38
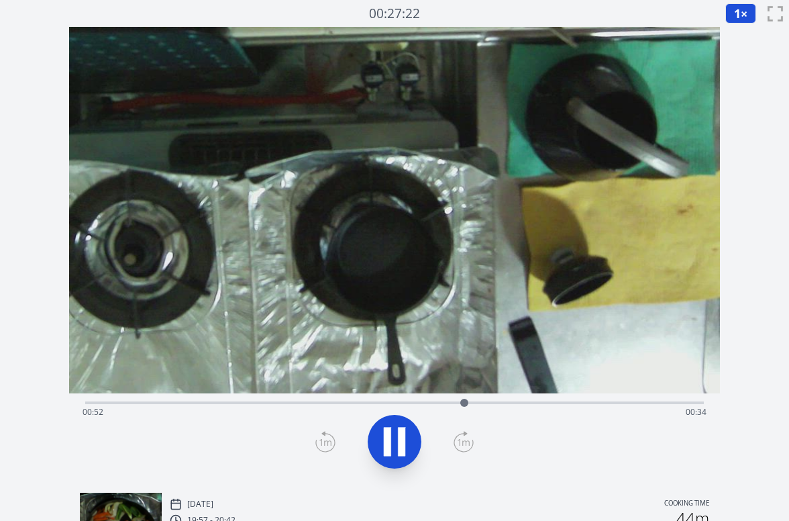
click at [395, 431] on icon at bounding box center [395, 442] width 38 height 38
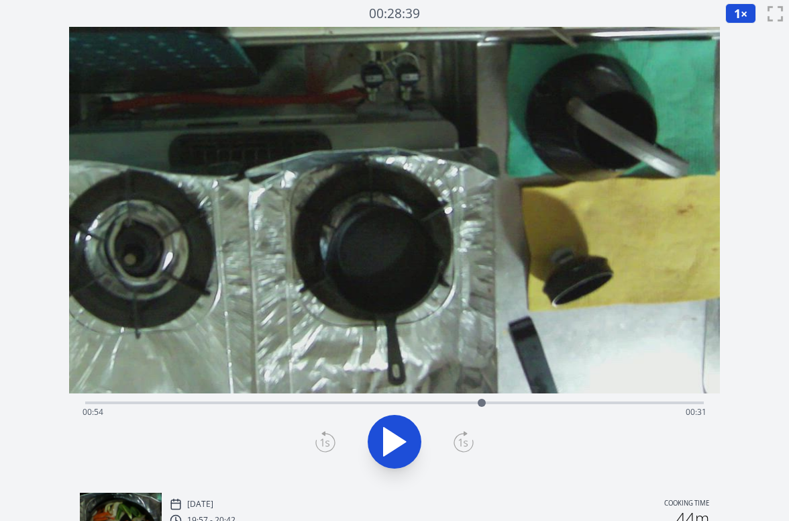
click at [395, 431] on icon at bounding box center [395, 442] width 38 height 38
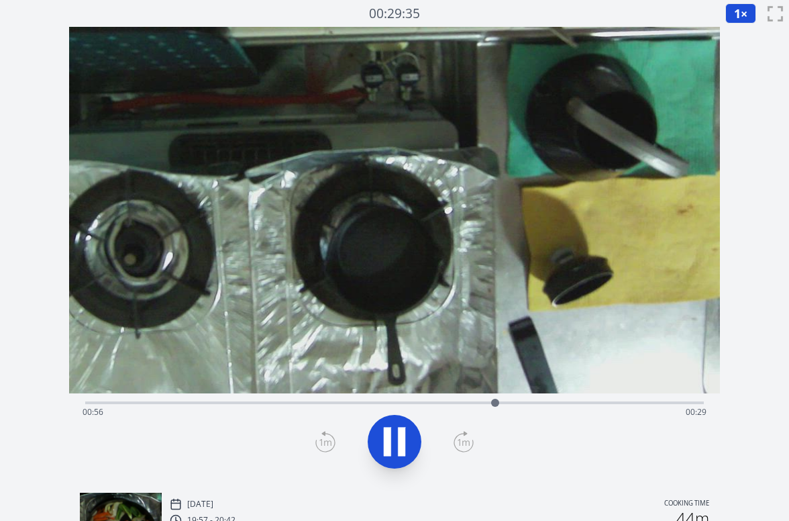
click at [395, 431] on icon at bounding box center [395, 442] width 38 height 38
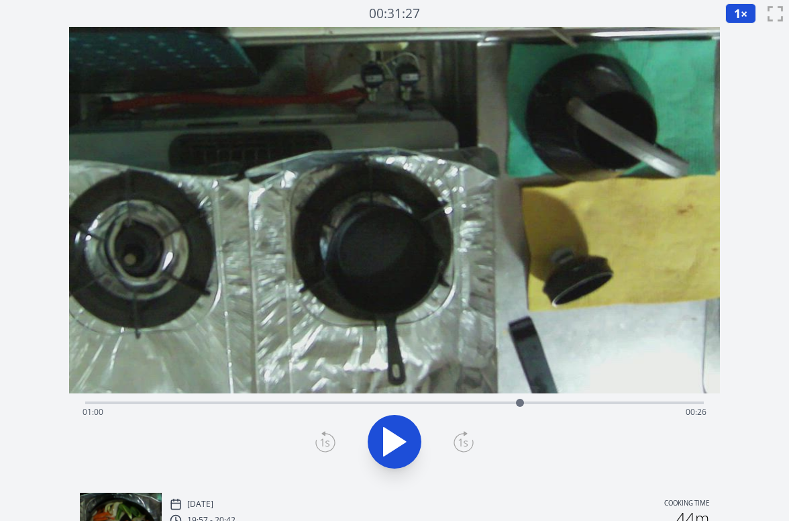
click at [395, 431] on icon at bounding box center [395, 442] width 38 height 38
click at [402, 437] on icon at bounding box center [395, 442] width 38 height 38
click at [402, 437] on icon at bounding box center [401, 441] width 7 height 29
click at [499, 401] on div "Time elapsed: 01:01 Time remaining: 00:25" at bounding box center [395, 411] width 624 height 21
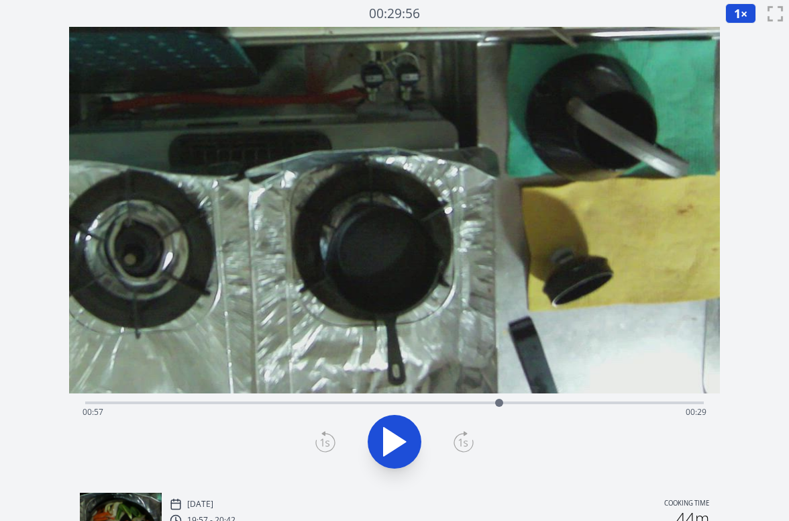
click at [438, 403] on div "Time elapsed: 00:57 Time remaining: 00:29" at bounding box center [395, 411] width 624 height 21
drag, startPoint x: 499, startPoint y: 404, endPoint x: 535, endPoint y: 405, distance: 35.6
click at [509, 405] on div "Time elapsed: 00:48 Time remaining: 00:37" at bounding box center [395, 411] width 624 height 21
click at [434, 403] on div "Time elapsed: 00:58 Time remaining: 00:27" at bounding box center [395, 411] width 624 height 21
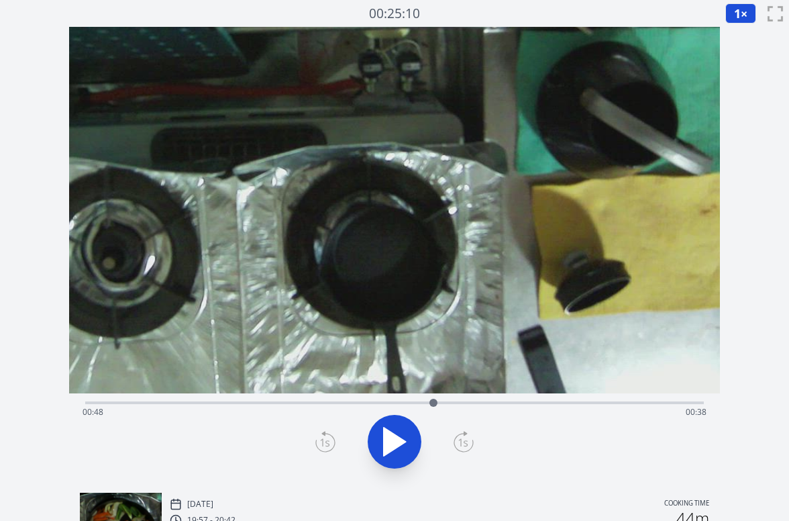
click at [533, 403] on div "Time elapsed: 00:48 Time remaining: 00:38" at bounding box center [395, 411] width 624 height 21
click at [579, 399] on div "Time elapsed: 01:01 Time remaining: 00:24" at bounding box center [394, 401] width 619 height 16
drag, startPoint x: 595, startPoint y: 407, endPoint x: 552, endPoint y: 404, distance: 42.4
click at [581, 404] on div "Time elapsed: 01:08 Time remaining: 00:18" at bounding box center [394, 402] width 619 height 3
click at [536, 404] on div "Time elapsed: 01:08 Time remaining: 00:17" at bounding box center [395, 411] width 624 height 21
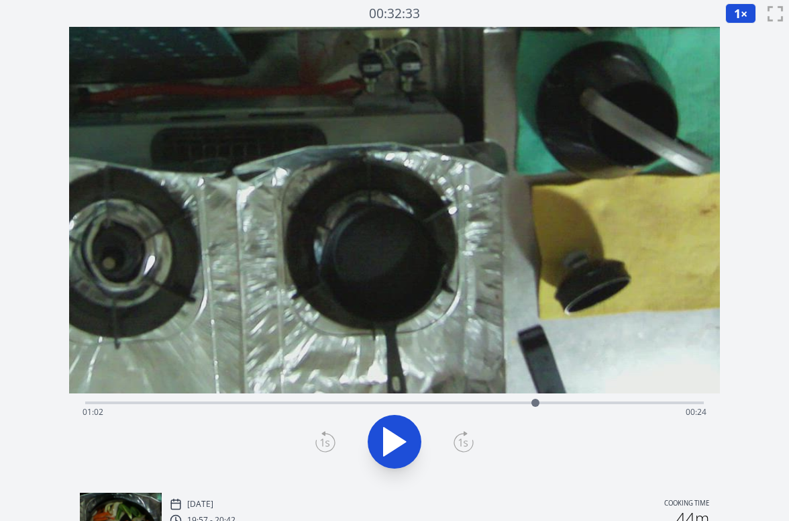
click at [503, 401] on div "Time elapsed: 01:02 Time remaining: 00:24" at bounding box center [395, 411] width 624 height 21
click at [425, 403] on div "Time elapsed: 00:57 Time remaining: 00:28" at bounding box center [395, 411] width 624 height 21
click at [350, 404] on div "Time elapsed: 00:47 Time remaining: 00:39" at bounding box center [395, 411] width 624 height 21
click at [366, 403] on div "Time elapsed: 00:36 Time remaining: 00:50" at bounding box center [395, 411] width 624 height 21
click at [403, 402] on div "Time elapsed: 00:38 Time remaining: 00:47" at bounding box center [395, 411] width 624 height 21
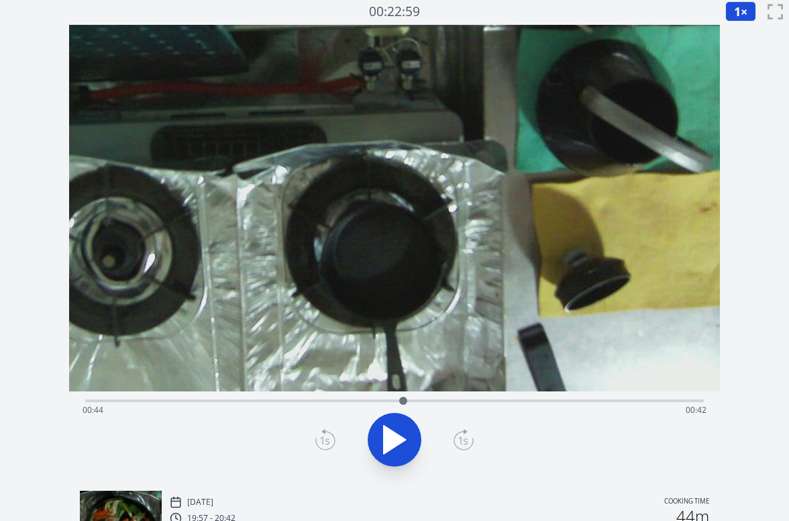
scroll to position [3, 0]
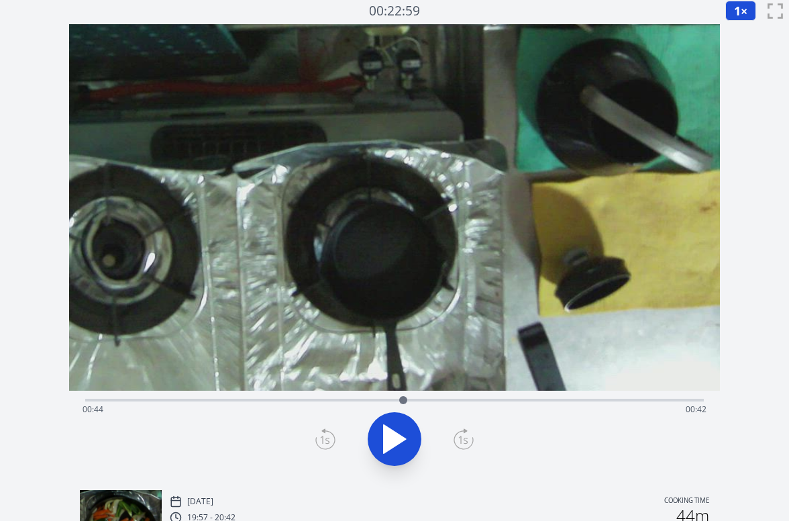
click at [454, 400] on div "Time elapsed: 00:44 Time remaining: 00:42" at bounding box center [395, 409] width 624 height 21
click at [399, 444] on icon at bounding box center [395, 439] width 38 height 38
click at [399, 444] on icon at bounding box center [401, 438] width 7 height 29
click at [399, 444] on icon at bounding box center [395, 439] width 38 height 38
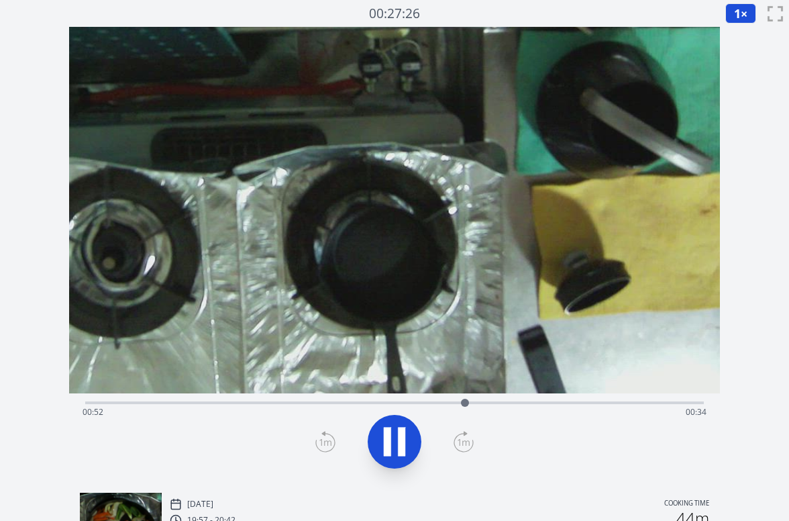
click at [399, 444] on icon at bounding box center [401, 441] width 7 height 29
click at [411, 444] on icon at bounding box center [395, 442] width 38 height 38
click at [510, 405] on div "Time elapsed: 00:53 Time remaining: 00:33" at bounding box center [395, 411] width 624 height 21
click at [557, 406] on div "Time elapsed: 00:58 Time remaining: 00:27" at bounding box center [395, 411] width 624 height 21
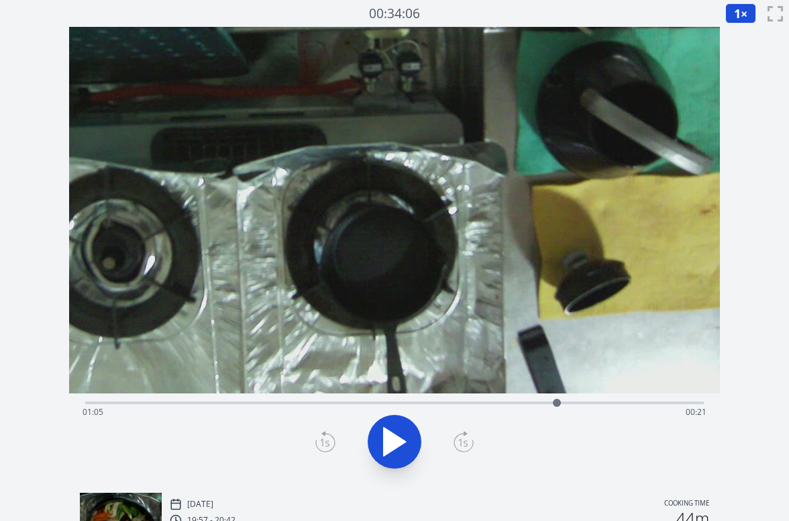
click at [397, 438] on icon at bounding box center [395, 441] width 22 height 28
click at [397, 438] on icon at bounding box center [395, 442] width 38 height 38
click at [517, 400] on div "Time elapsed: 01:06 Time remaining: 00:20" at bounding box center [394, 401] width 619 height 16
click at [464, 403] on div "Time elapsed: 00:59 Time remaining: 00:26" at bounding box center [395, 411] width 624 height 21
click at [528, 400] on div "Time elapsed: 00:52 Time remaining: 00:34" at bounding box center [394, 401] width 619 height 16
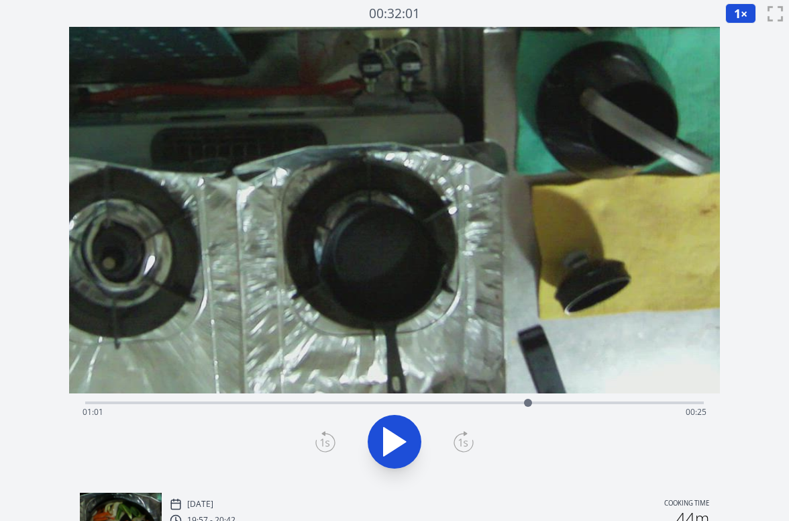
click at [504, 402] on div "Time elapsed: 01:01 Time remaining: 00:25" at bounding box center [395, 411] width 624 height 21
click at [529, 402] on div "Time elapsed: 00:57 Time remaining: 00:28" at bounding box center [395, 411] width 624 height 21
click at [384, 447] on icon at bounding box center [395, 441] width 22 height 28
click at [387, 447] on icon at bounding box center [387, 441] width 7 height 29
click at [366, 404] on div "Time elapsed: 01:05 Time remaining: 00:21" at bounding box center [395, 411] width 624 height 21
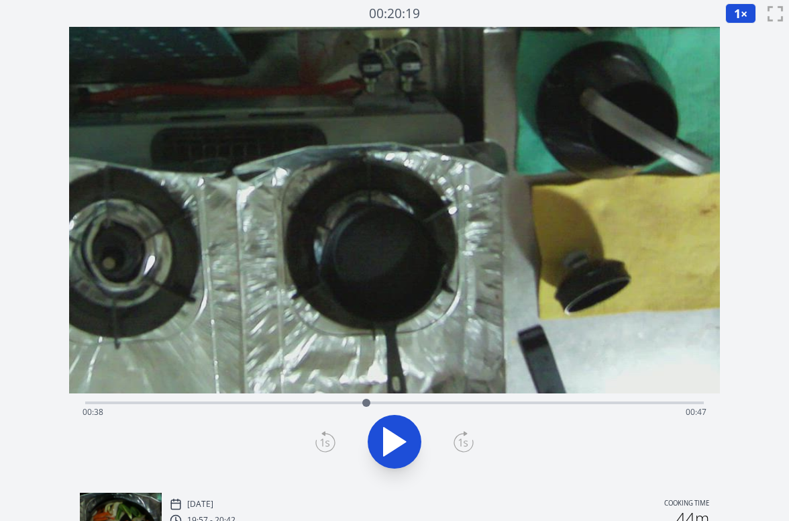
click at [264, 400] on div "Time elapsed: 00:38 Time remaining: 00:47" at bounding box center [394, 401] width 619 height 16
click at [281, 403] on div "Time elapsed: 00:24 Time remaining: 01:01" at bounding box center [395, 411] width 624 height 21
click at [340, 404] on div "Time elapsed: 00:27 Time remaining: 00:59" at bounding box center [395, 411] width 624 height 21
click at [398, 443] on icon at bounding box center [395, 441] width 22 height 28
click at [414, 404] on div "Time elapsed: 00:37 Time remaining: 00:49" at bounding box center [395, 411] width 624 height 21
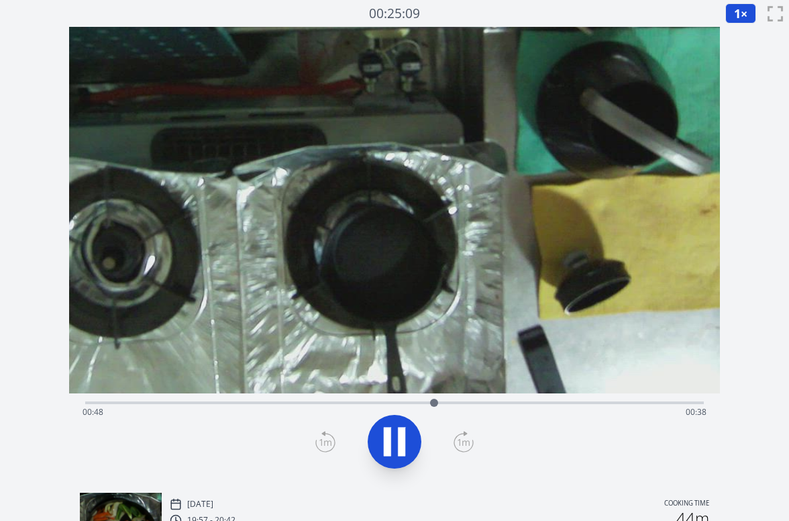
click at [421, 426] on div at bounding box center [394, 441] width 635 height 64
click at [394, 434] on icon at bounding box center [395, 442] width 38 height 38
click at [394, 434] on icon at bounding box center [395, 441] width 22 height 28
click at [561, 401] on div "Time elapsed: 00:51 Time remaining: 00:34" at bounding box center [395, 411] width 624 height 21
click at [607, 404] on div "Time elapsed: 01:06 Time remaining: 00:19" at bounding box center [395, 411] width 624 height 21
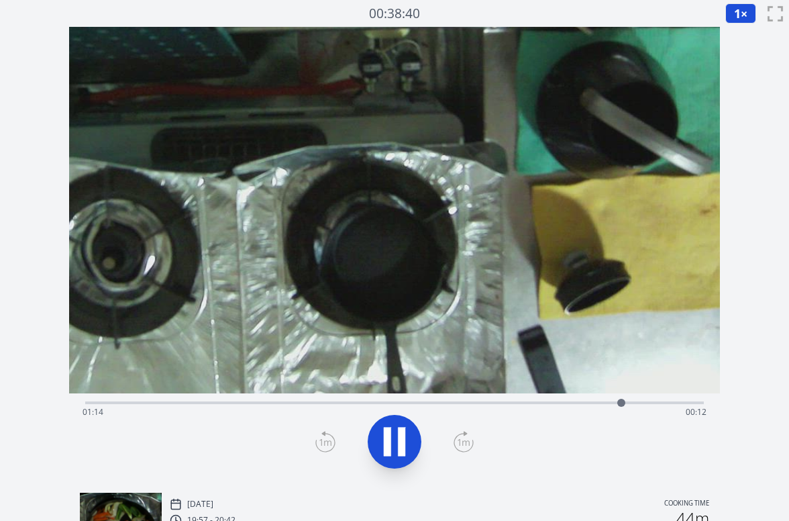
click at [585, 404] on div "Time elapsed: 01:14 Time remaining: 00:12" at bounding box center [395, 411] width 624 height 21
click at [544, 401] on div "Time elapsed: 01:09 Time remaining: 00:17" at bounding box center [395, 411] width 624 height 21
click at [509, 405] on div "Time elapsed: 01:04 Time remaining: 00:22" at bounding box center [395, 411] width 624 height 21
click at [429, 423] on div at bounding box center [394, 441] width 635 height 64
click at [470, 390] on video at bounding box center [394, 209] width 703 height 395
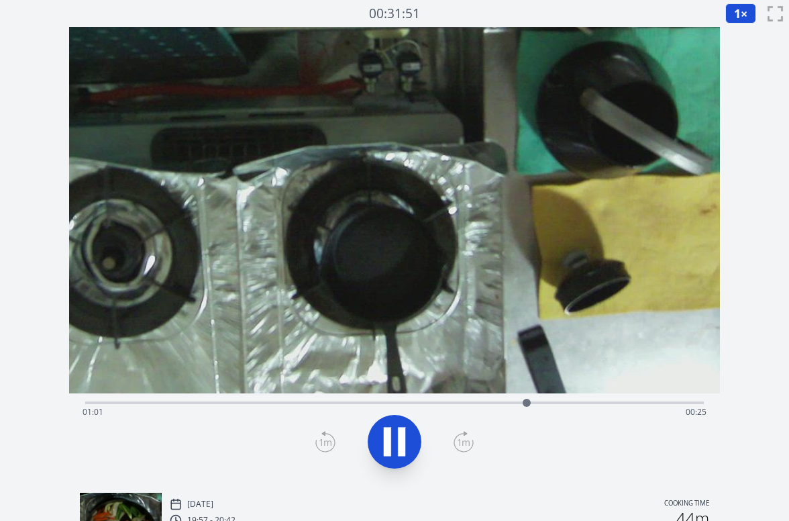
drag, startPoint x: 439, startPoint y: 400, endPoint x: 421, endPoint y: 399, distance: 18.2
click at [438, 400] on div "Time elapsed: 01:01 Time remaining: 00:25" at bounding box center [394, 401] width 619 height 16
drag, startPoint x: 395, startPoint y: 428, endPoint x: 411, endPoint y: 415, distance: 21.1
click at [398, 426] on icon at bounding box center [395, 442] width 38 height 38
click at [432, 399] on div "Time elapsed: 00:52 Time remaining: 00:33" at bounding box center [394, 401] width 619 height 16
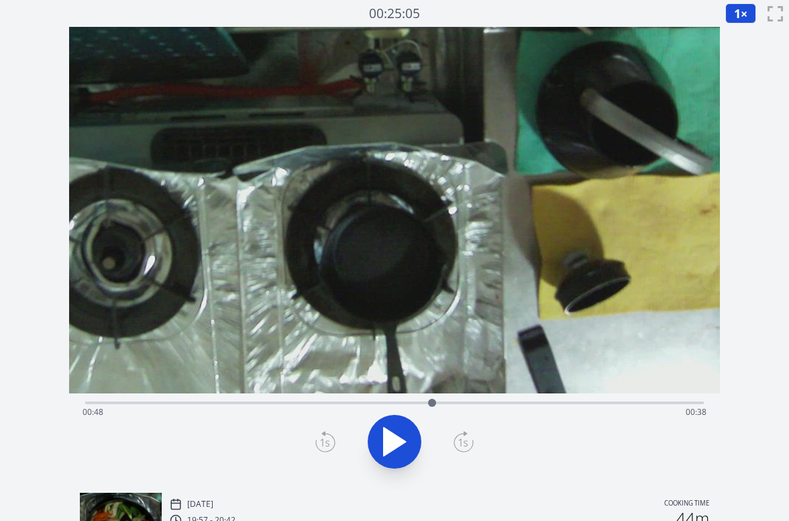
click at [734, 11] on span "1" at bounding box center [737, 13] width 7 height 16
click at [742, 25] on li "0.25×" at bounding box center [744, 31] width 38 height 21
click at [381, 440] on icon at bounding box center [395, 442] width 38 height 38
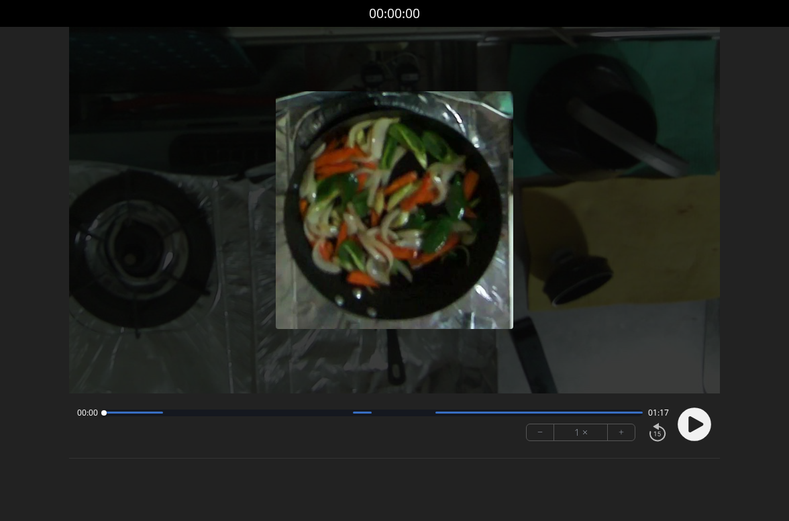
click at [692, 419] on icon at bounding box center [696, 424] width 15 height 16
click at [621, 435] on button "+" at bounding box center [621, 432] width 27 height 16
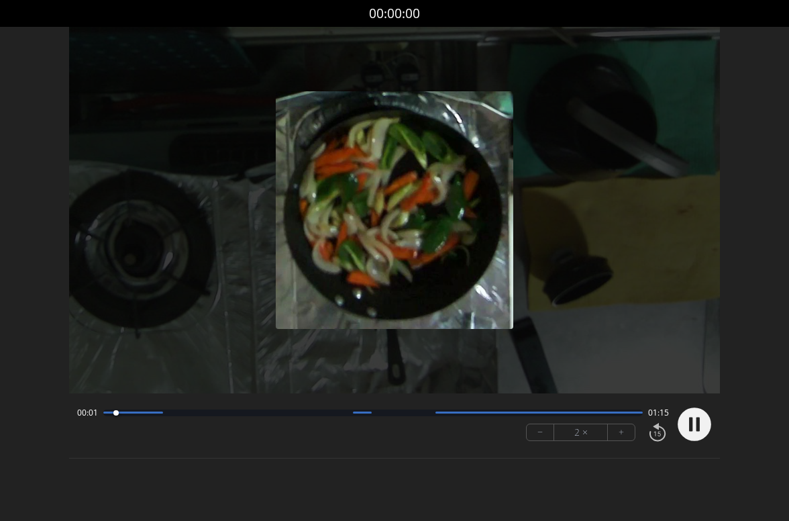
click at [621, 435] on button "+" at bounding box center [621, 432] width 27 height 16
